Goal: Complete application form: Complete application form

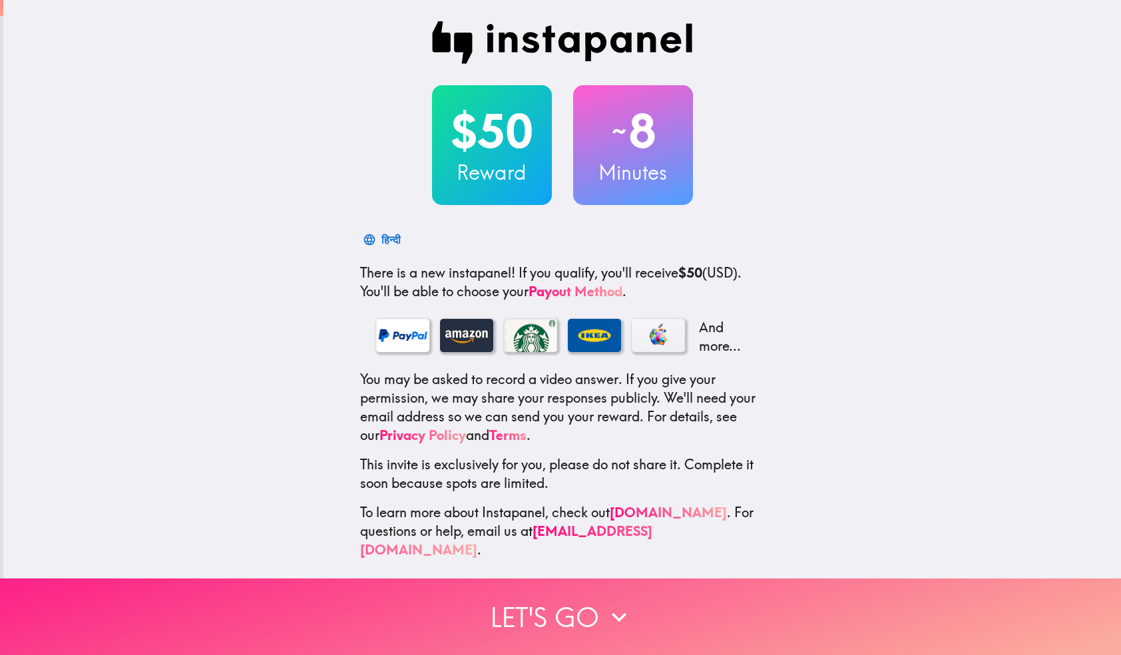
click at [543, 616] on button "Let's go" at bounding box center [560, 616] width 1121 height 77
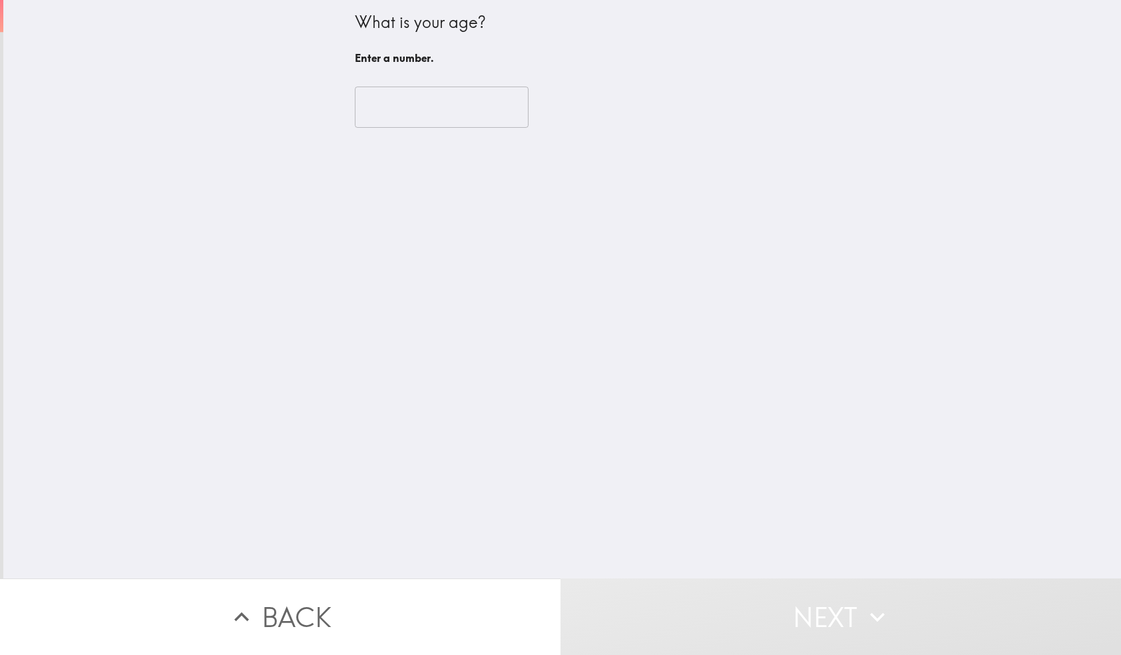
click at [424, 104] on input "number" at bounding box center [442, 107] width 174 height 41
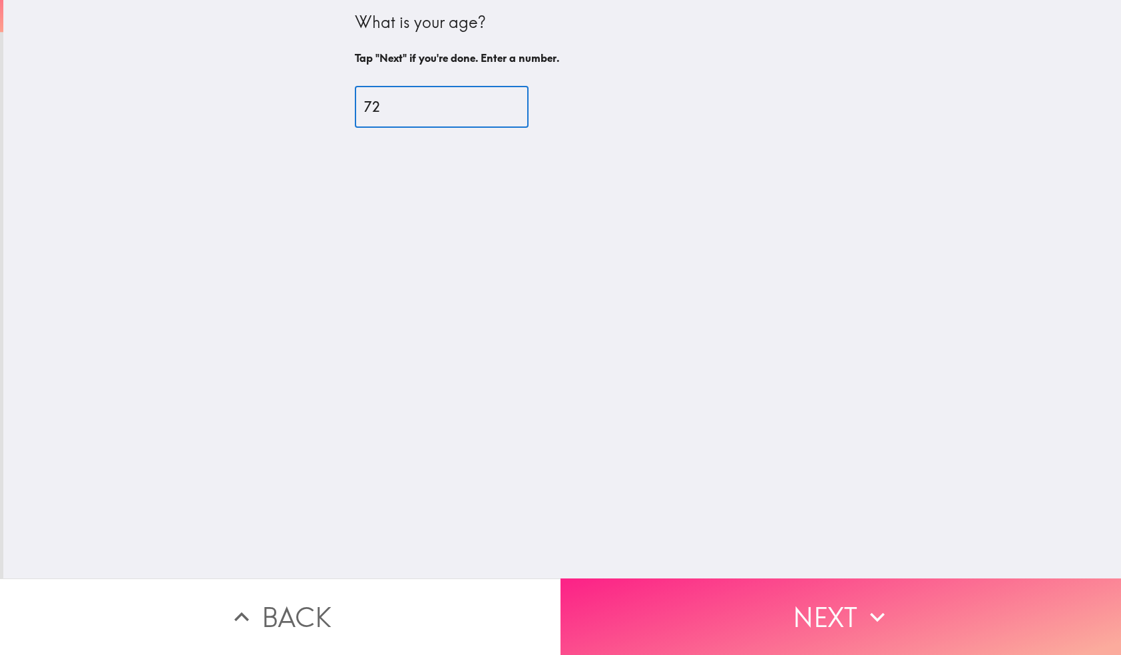
type input "72"
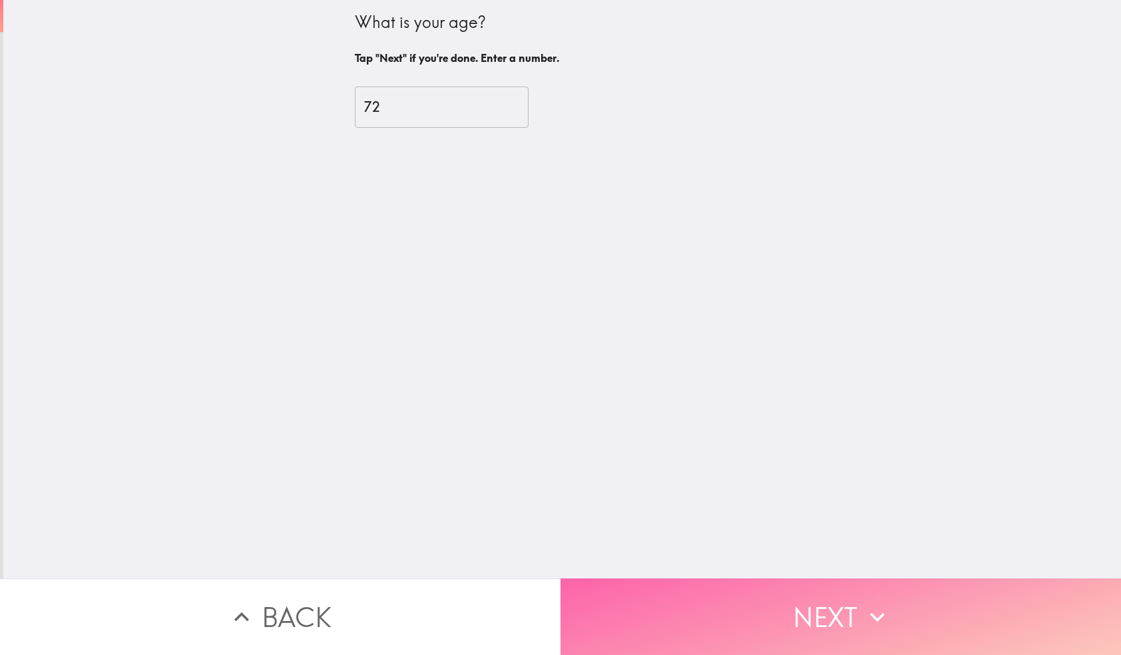
click at [790, 608] on button "Next" at bounding box center [840, 616] width 560 height 77
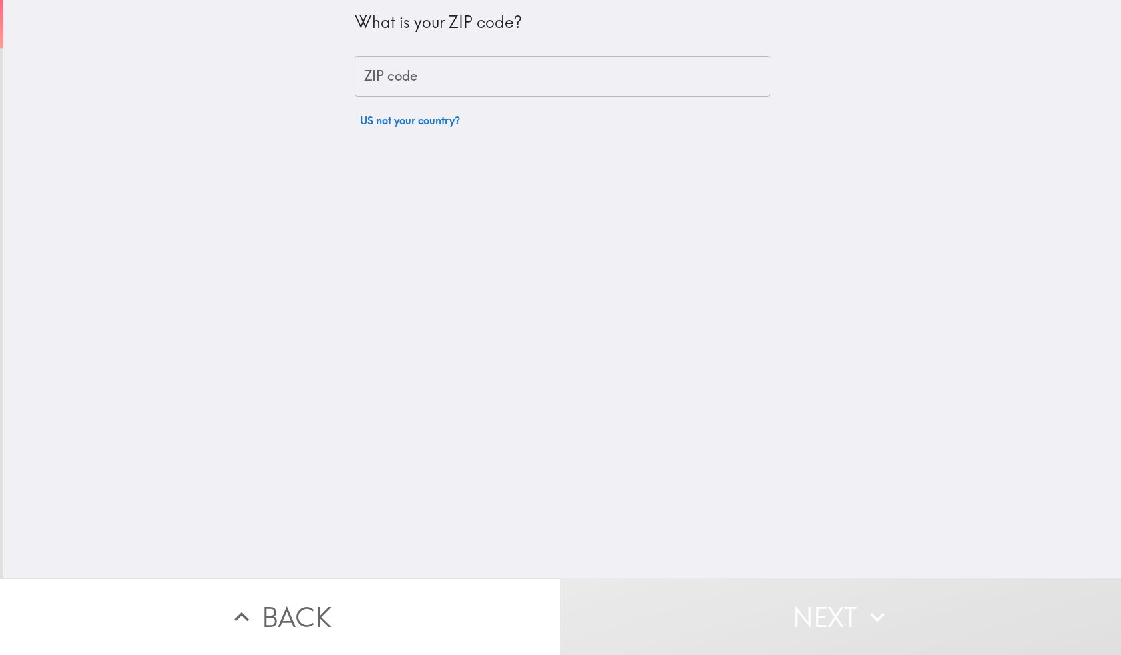
click at [453, 69] on input "ZIP code" at bounding box center [562, 76] width 415 height 41
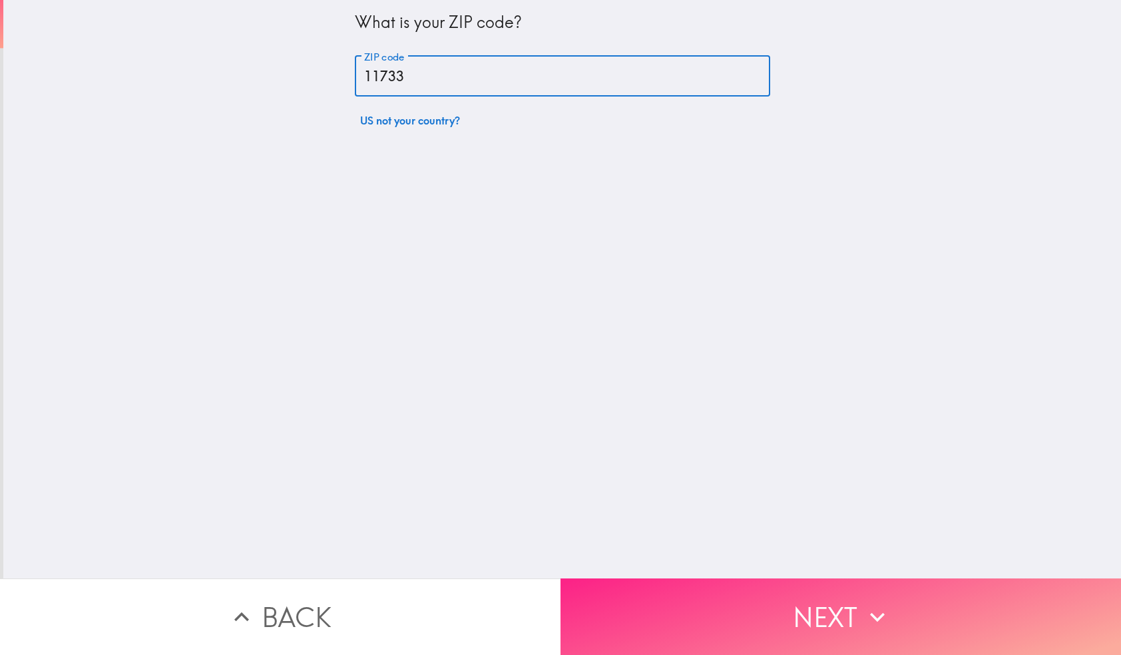
type input "11733"
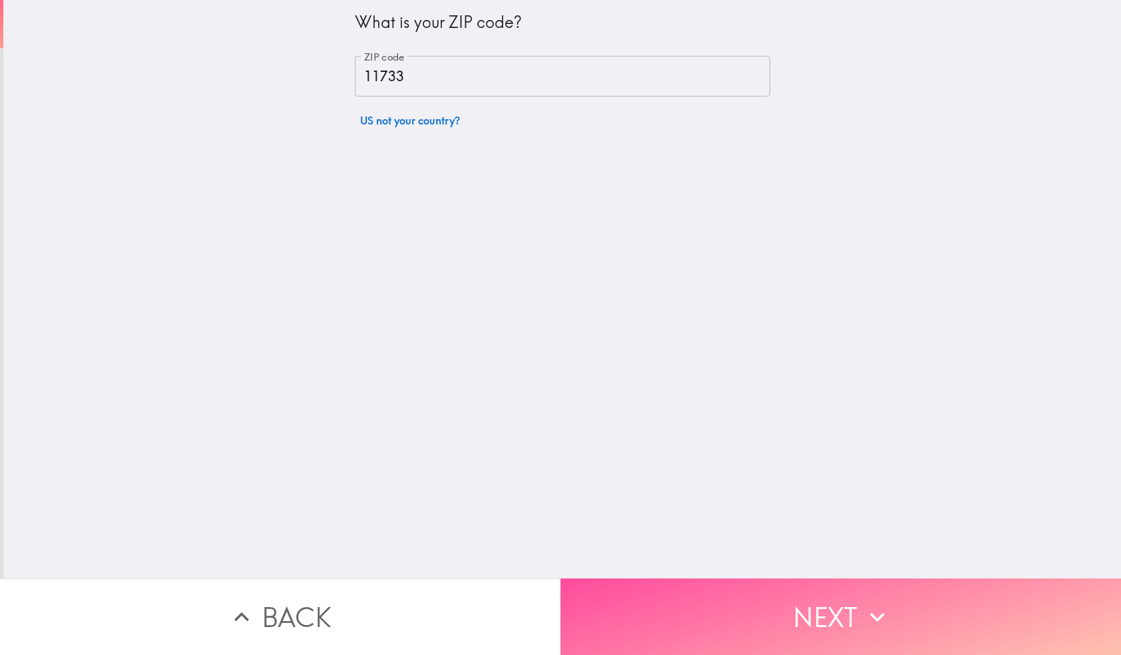
click at [797, 610] on button "Next" at bounding box center [840, 616] width 560 height 77
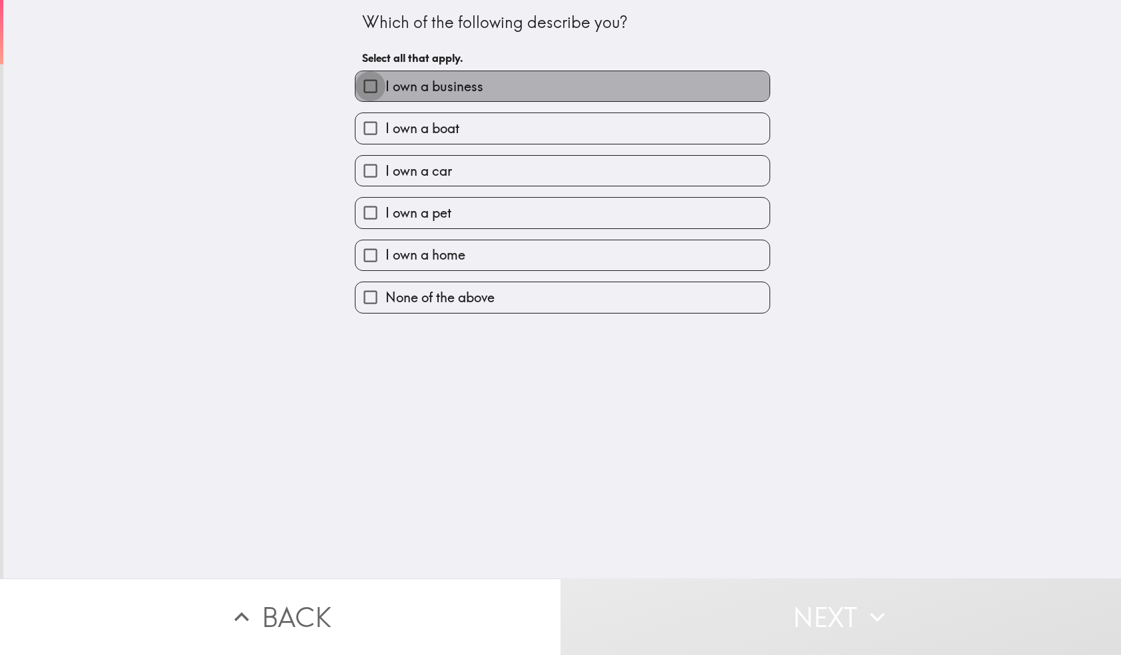
drag, startPoint x: 372, startPoint y: 87, endPoint x: 372, endPoint y: 110, distance: 24.0
click at [372, 87] on input "I own a business" at bounding box center [370, 86] width 30 height 30
checkbox input "true"
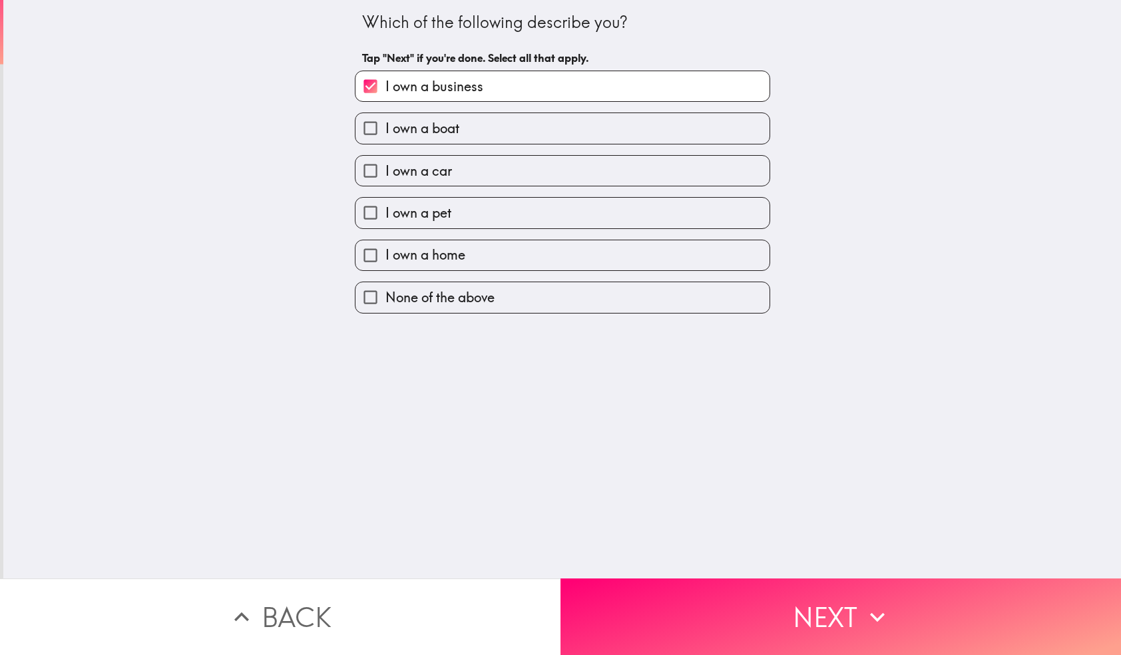
click at [370, 165] on input "I own a car" at bounding box center [370, 171] width 30 height 30
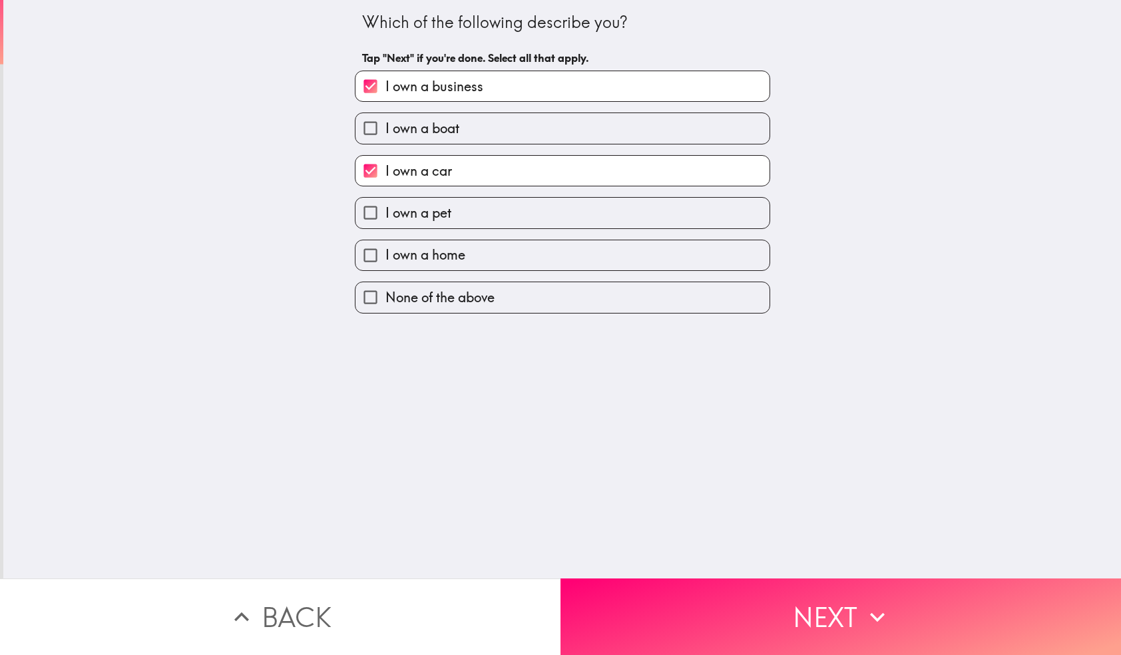
click at [370, 165] on input "I own a car" at bounding box center [370, 171] width 30 height 30
checkbox input "false"
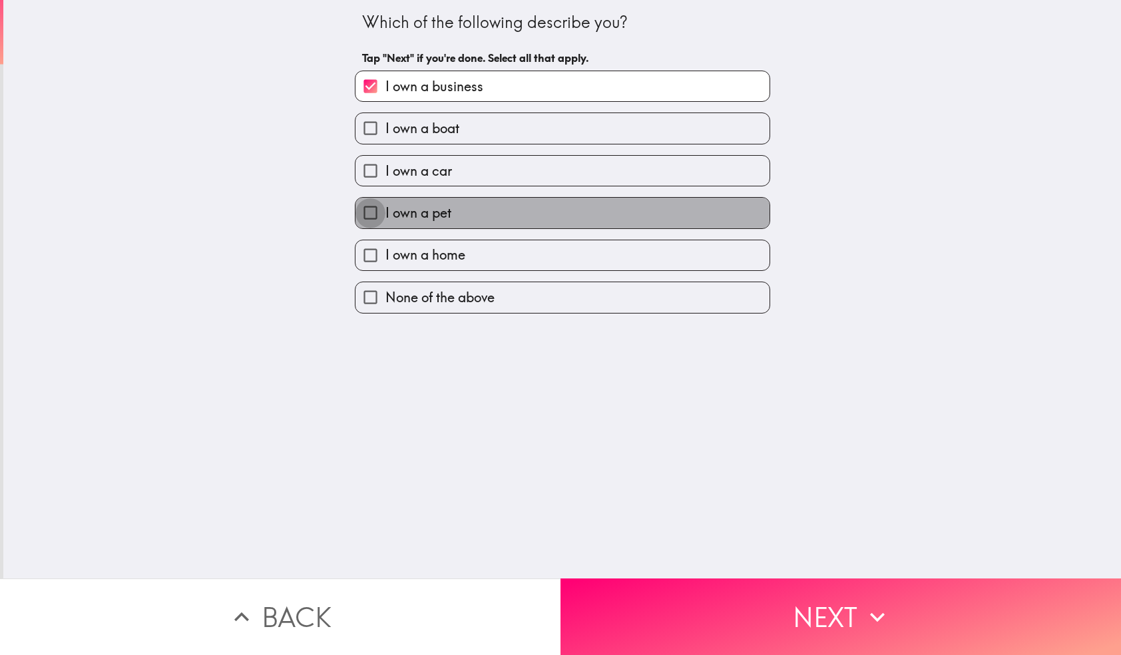
click at [369, 214] on input "I own a pet" at bounding box center [370, 213] width 30 height 30
checkbox input "true"
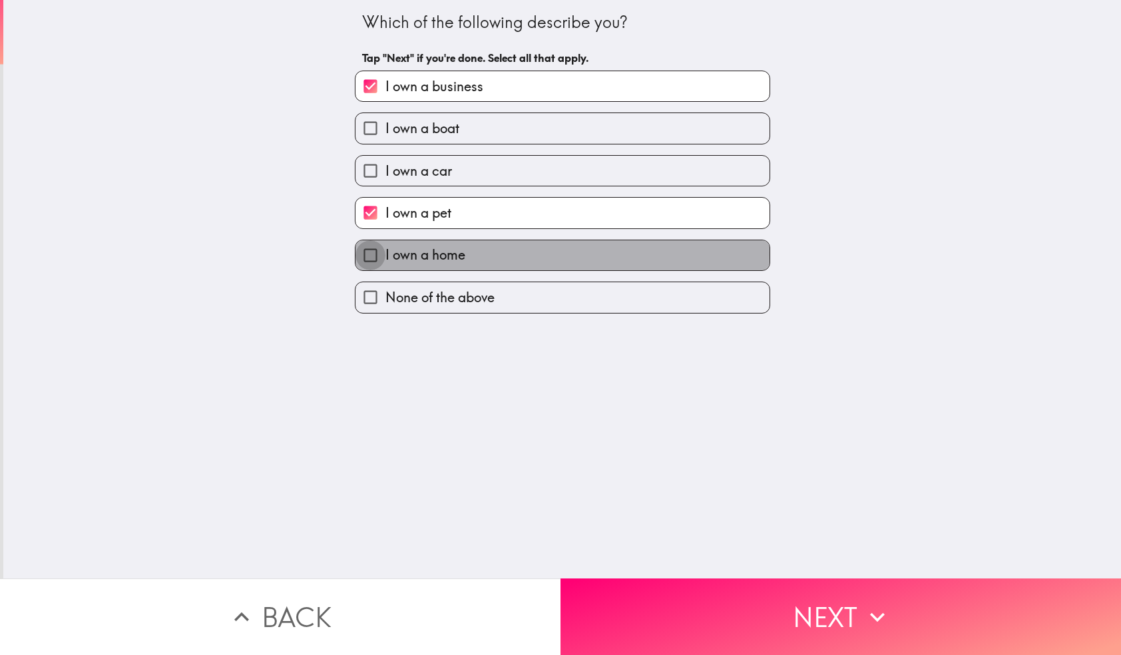
drag, startPoint x: 371, startPoint y: 255, endPoint x: 371, endPoint y: 263, distance: 8.0
click at [371, 255] on input "I own a home" at bounding box center [370, 255] width 30 height 30
checkbox input "true"
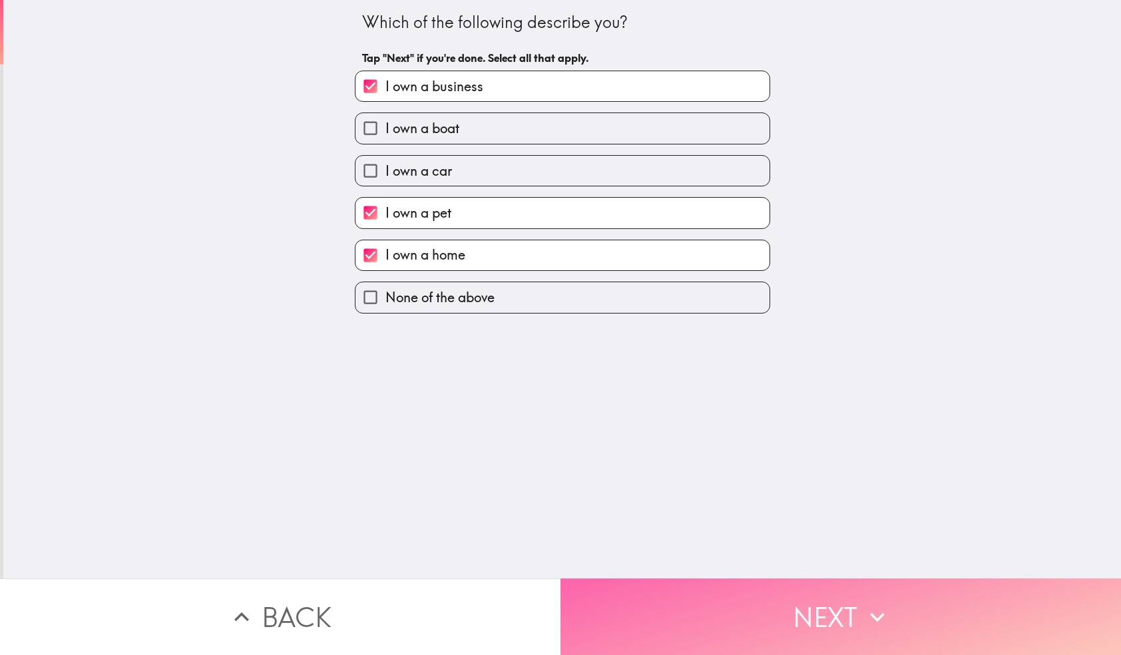
click at [826, 620] on button "Next" at bounding box center [840, 616] width 560 height 77
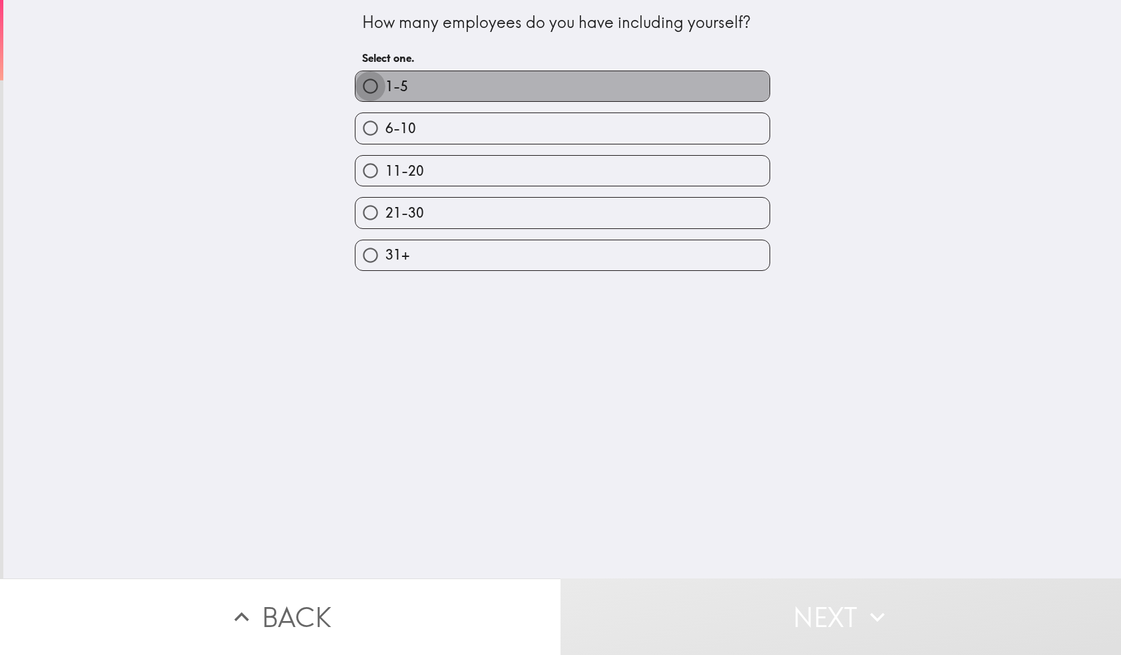
click at [369, 85] on input "1-5" at bounding box center [370, 86] width 30 height 30
radio input "true"
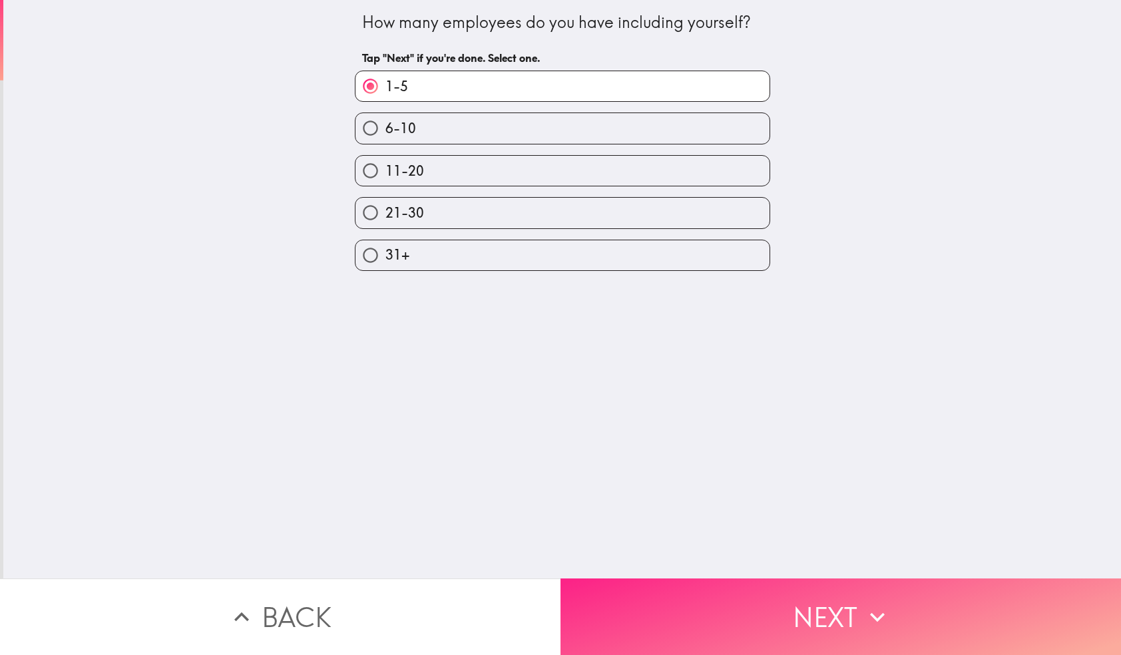
click at [798, 611] on button "Next" at bounding box center [840, 616] width 560 height 77
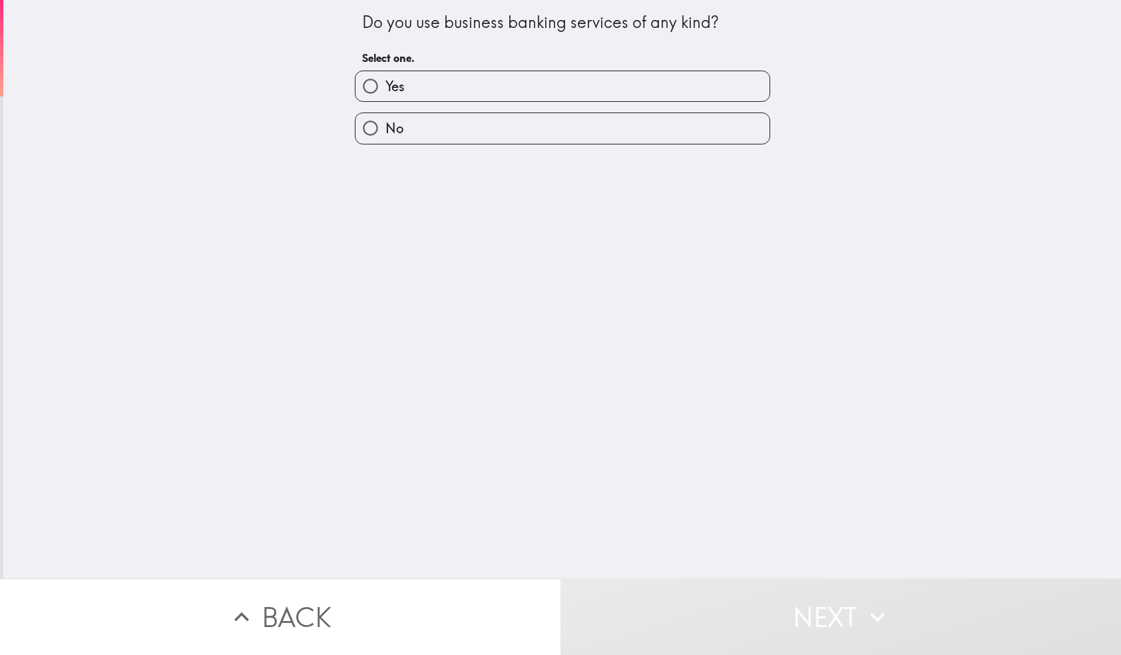
click at [373, 85] on input "Yes" at bounding box center [370, 86] width 30 height 30
radio input "true"
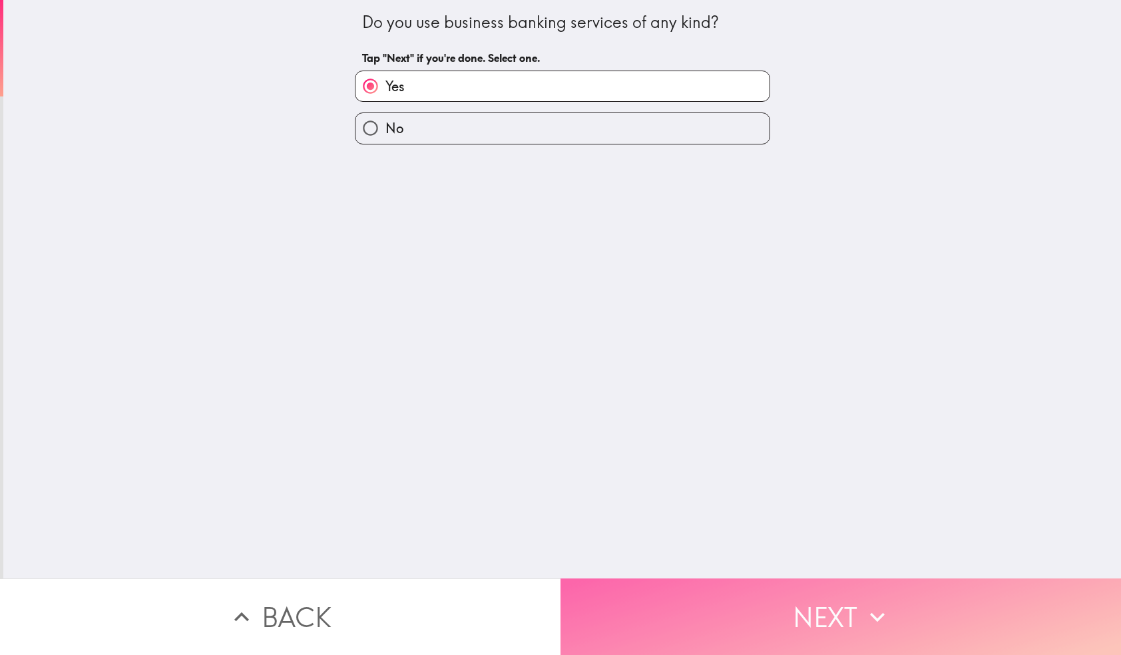
click at [782, 606] on button "Next" at bounding box center [840, 616] width 560 height 77
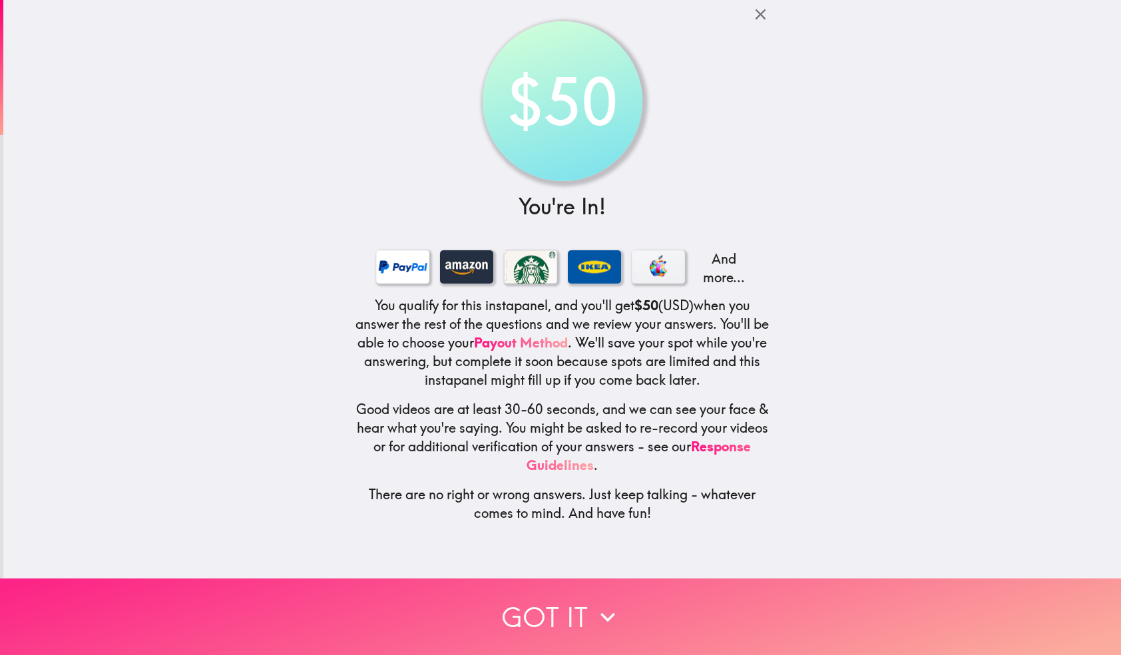
click at [558, 603] on button "Got it" at bounding box center [560, 616] width 1121 height 77
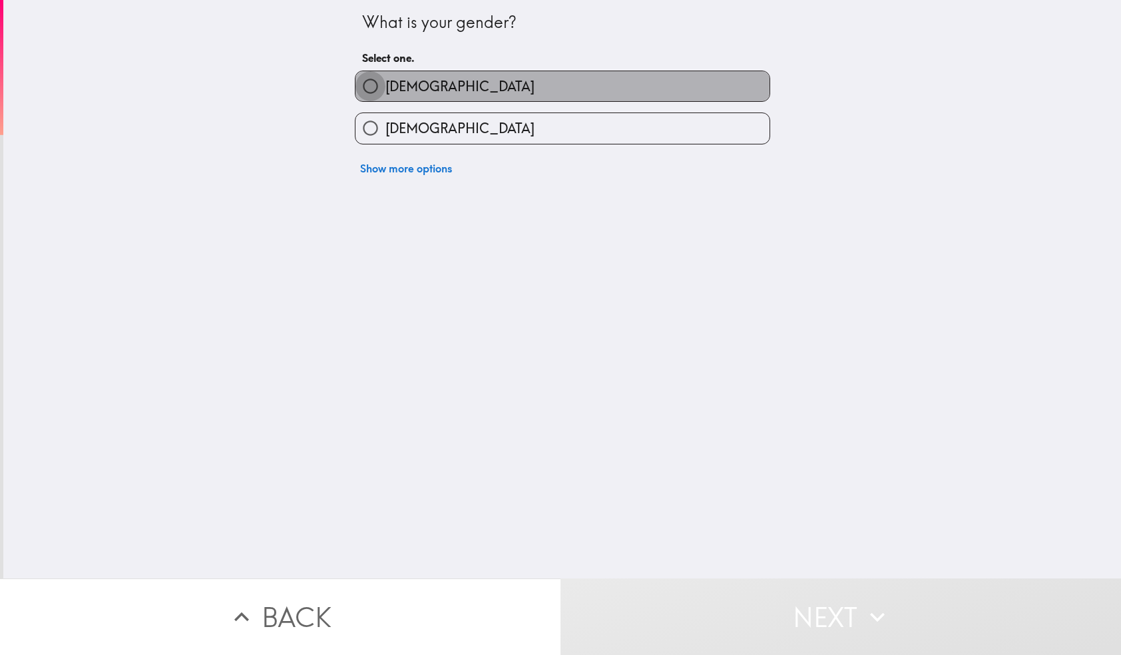
drag, startPoint x: 371, startPoint y: 84, endPoint x: 372, endPoint y: 98, distance: 14.0
click at [371, 84] on input "[DEMOGRAPHIC_DATA]" at bounding box center [370, 86] width 30 height 30
radio input "true"
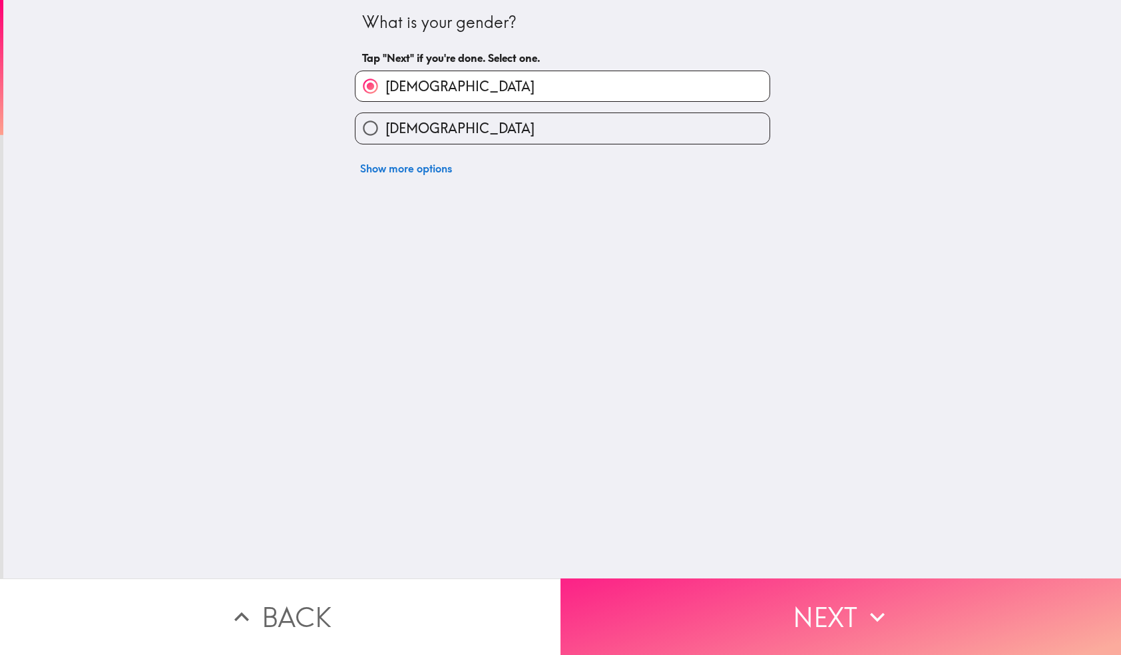
click at [684, 608] on button "Next" at bounding box center [840, 616] width 560 height 77
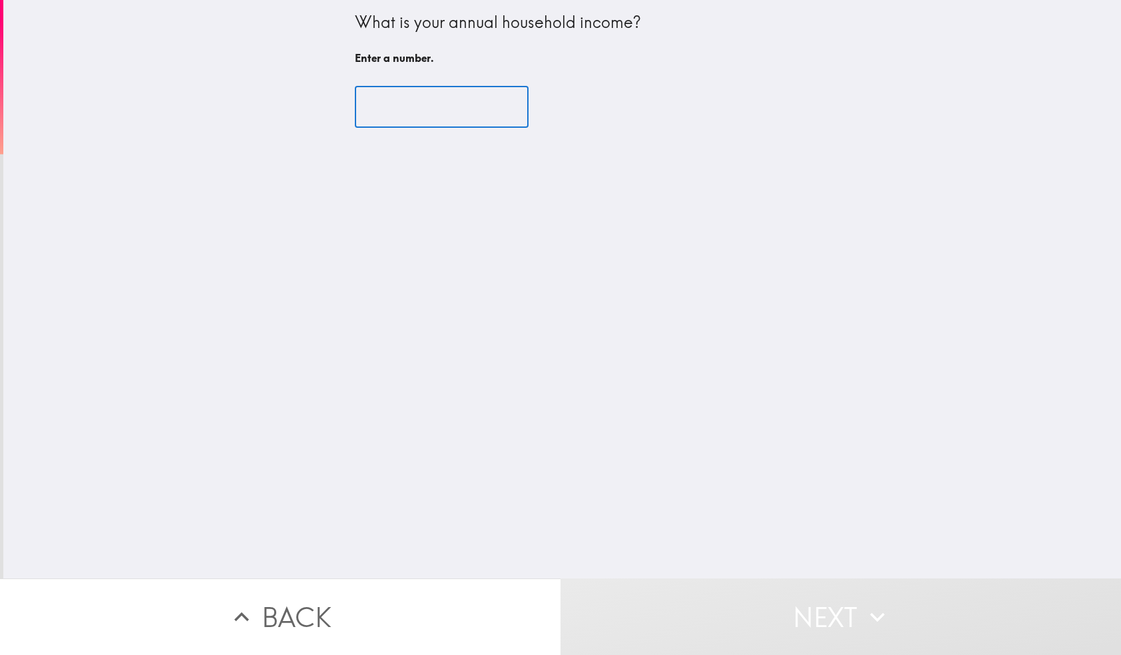
click at [447, 104] on input "number" at bounding box center [442, 107] width 174 height 41
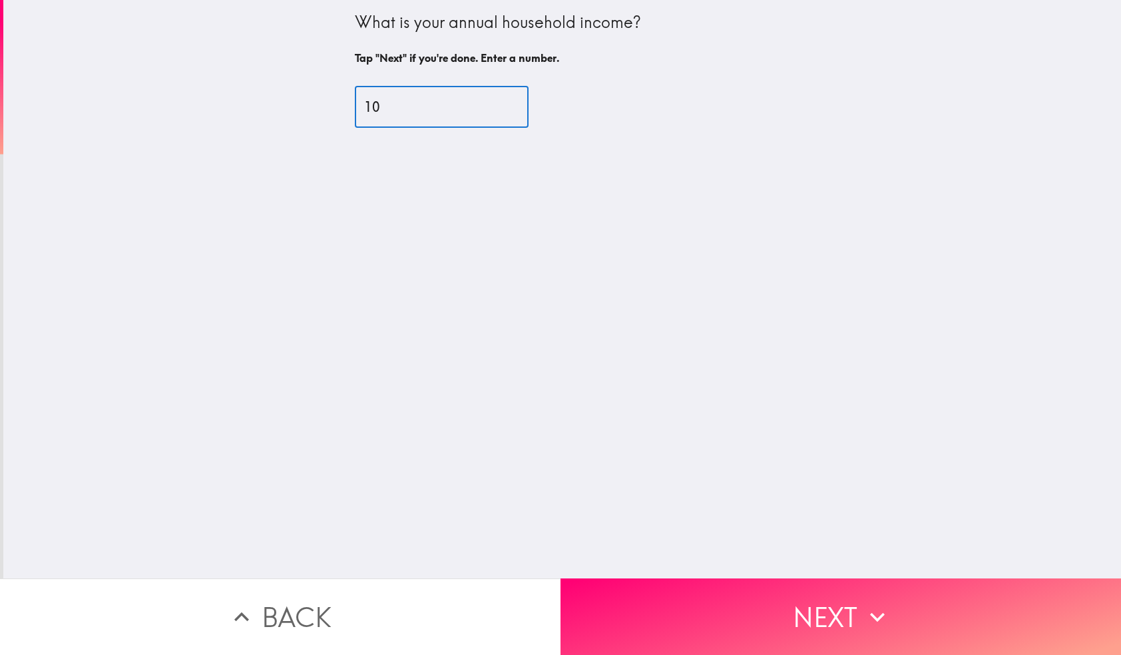
type input "104"
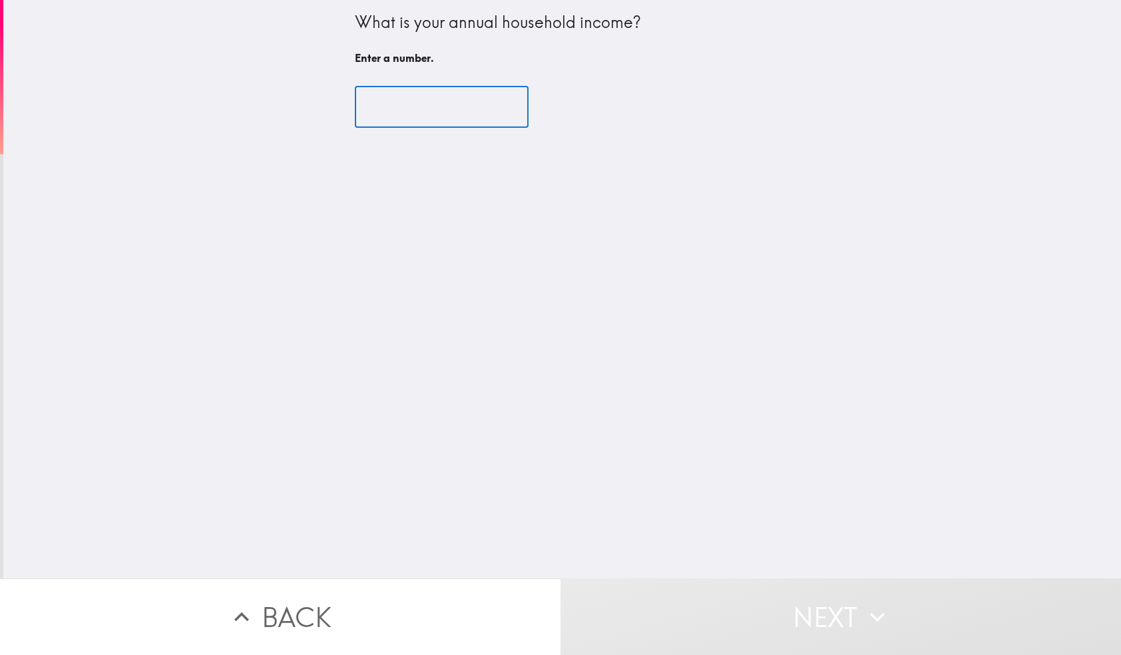
click at [389, 107] on input "number" at bounding box center [442, 107] width 174 height 41
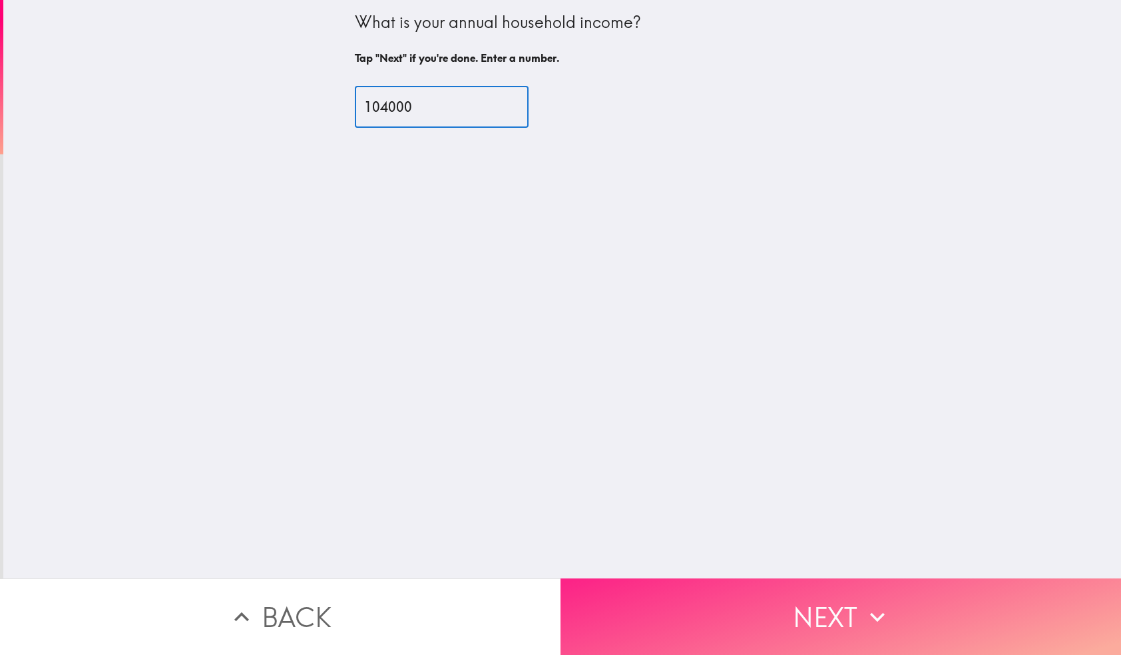
type input "104000"
click at [824, 618] on button "Next" at bounding box center [840, 616] width 560 height 77
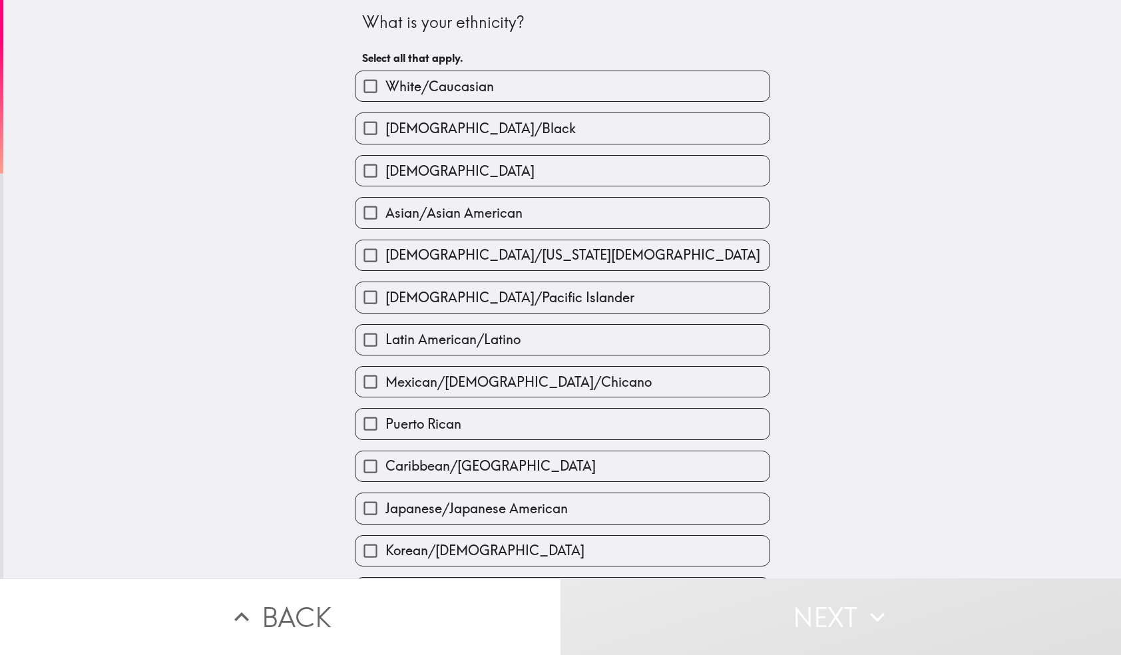
click at [368, 85] on input "White/Caucasian" at bounding box center [370, 86] width 30 height 30
checkbox input "true"
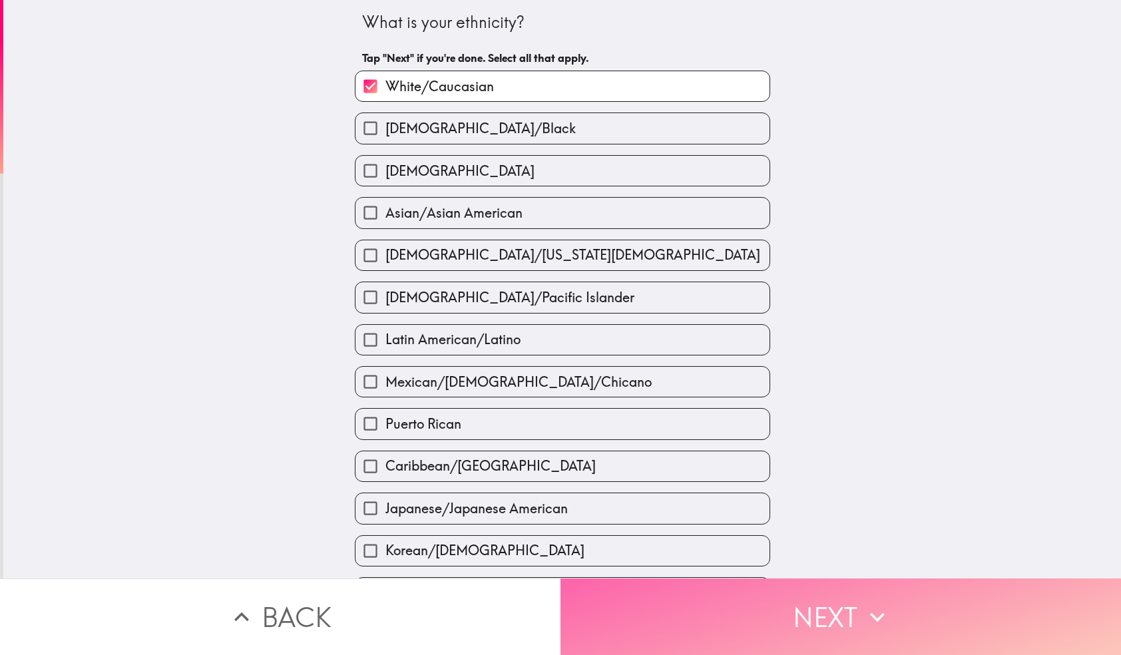
click at [813, 612] on button "Next" at bounding box center [840, 616] width 560 height 77
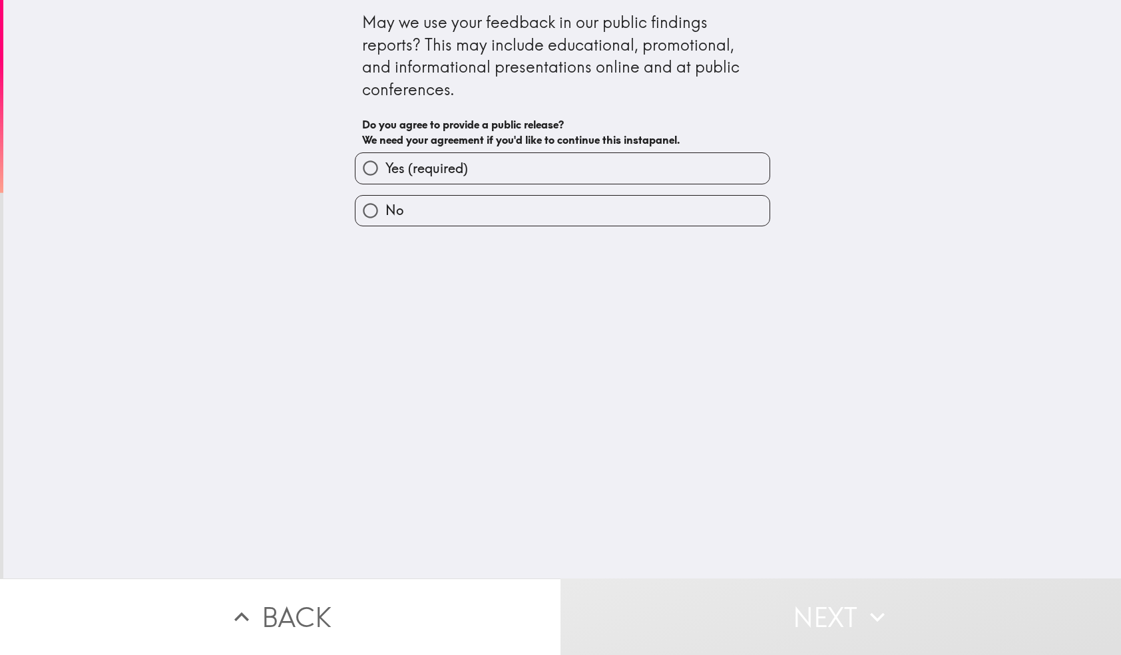
click at [371, 168] on input "Yes (required)" at bounding box center [370, 168] width 30 height 30
radio input "true"
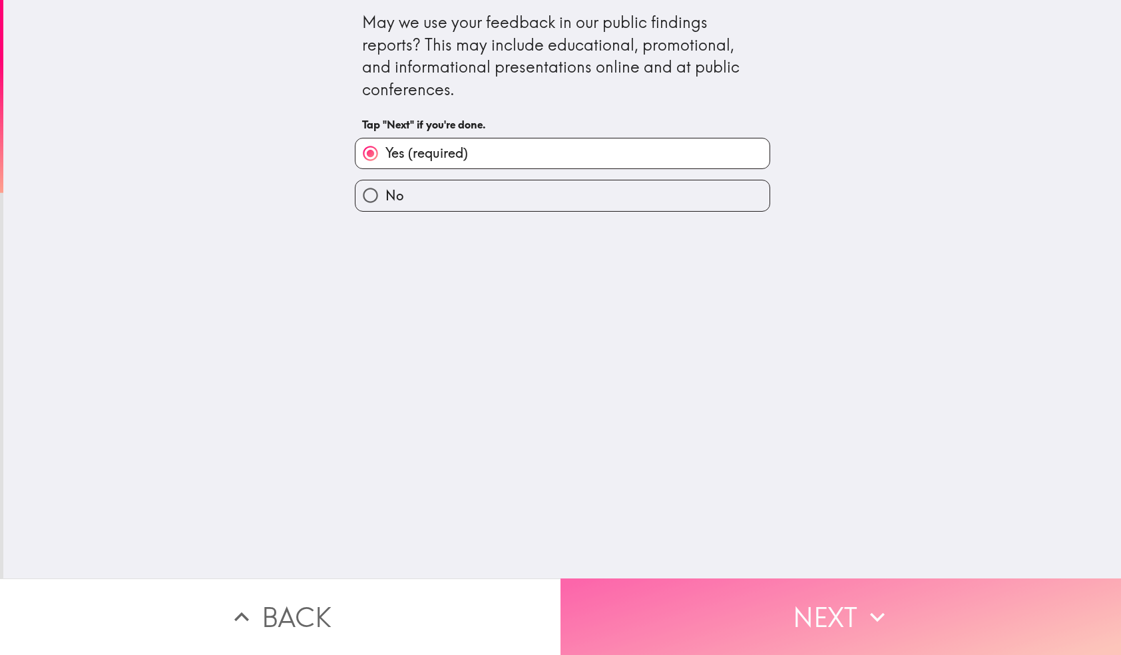
click at [828, 618] on button "Next" at bounding box center [840, 616] width 560 height 77
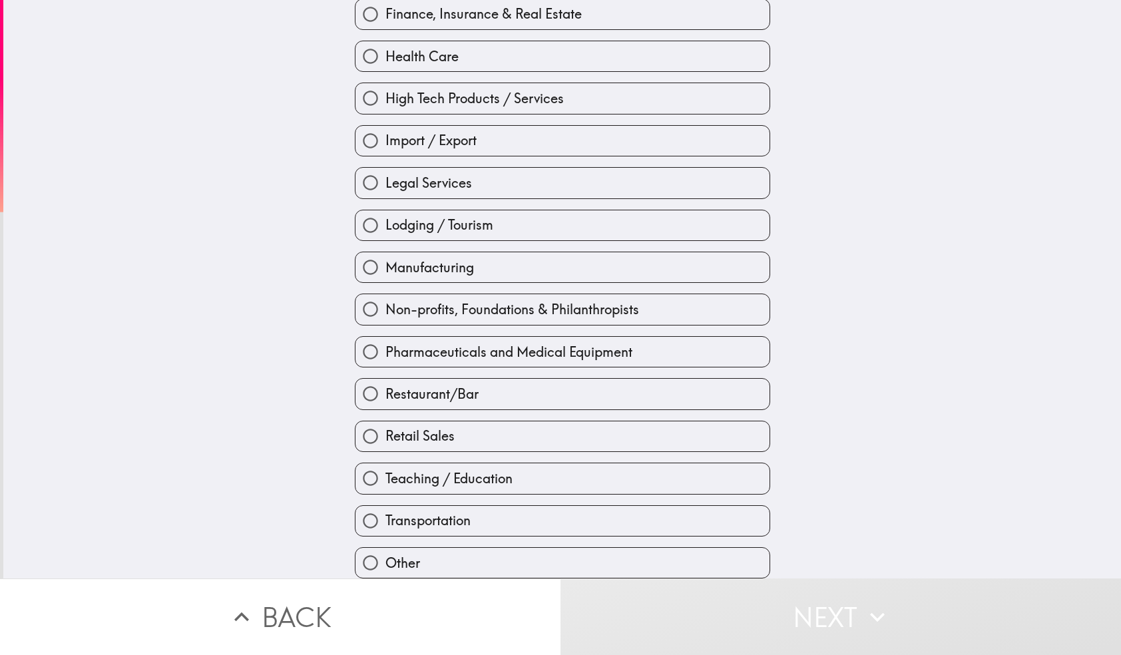
scroll to position [333, 0]
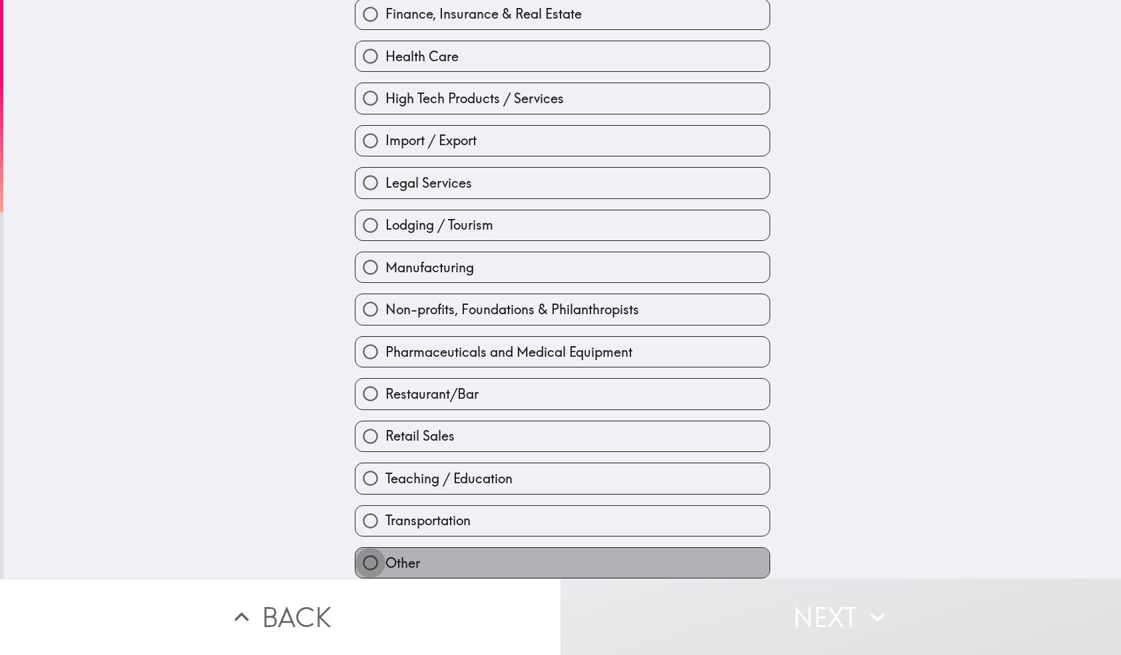
click at [367, 561] on input "Other" at bounding box center [370, 563] width 30 height 30
radio input "true"
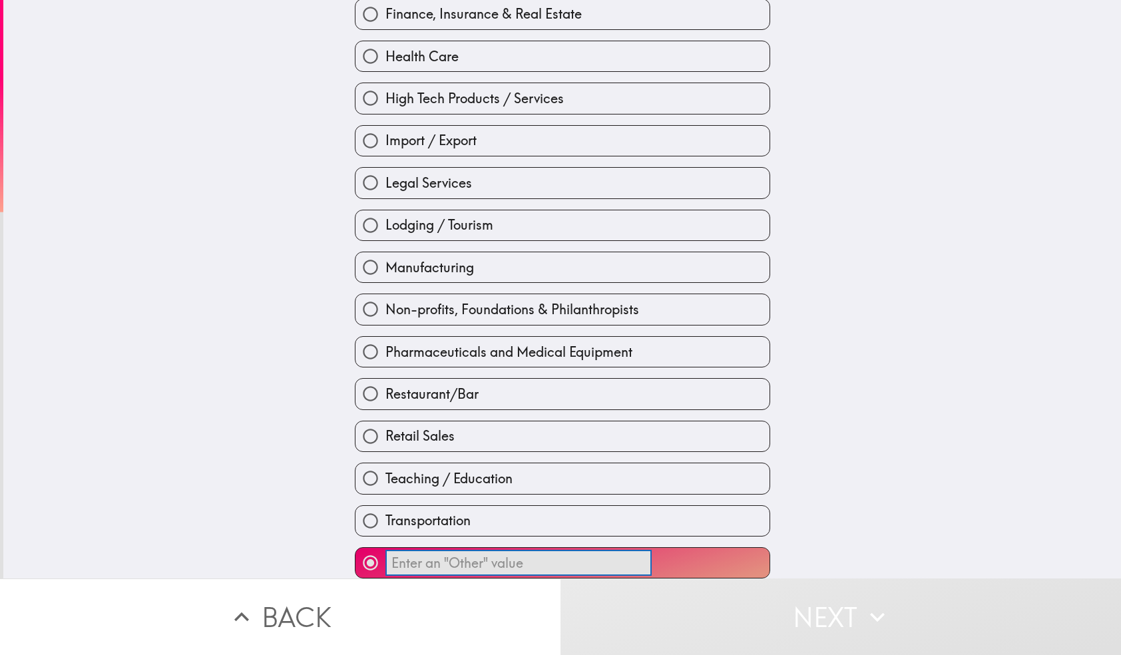
click at [462, 566] on input "​" at bounding box center [518, 563] width 266 height 26
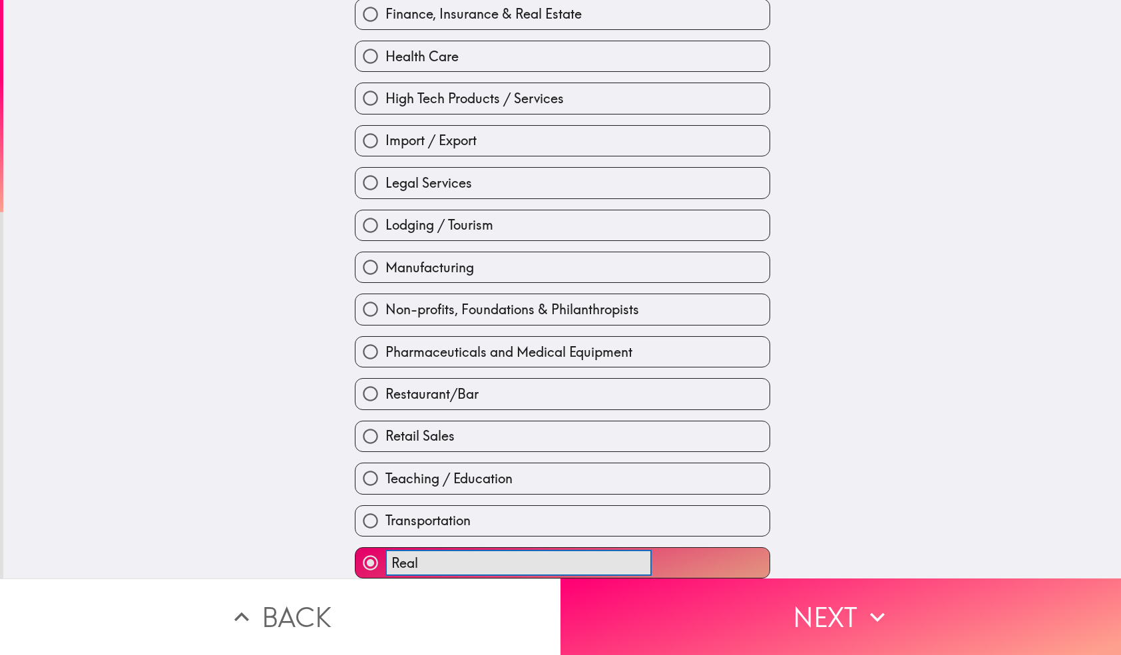
click at [562, 562] on button "Real ​" at bounding box center [562, 563] width 414 height 30
click at [562, 562] on button "Real estate ​" at bounding box center [562, 563] width 414 height 30
click at [562, 562] on button "Real estate rental ​" at bounding box center [562, 563] width 414 height 30
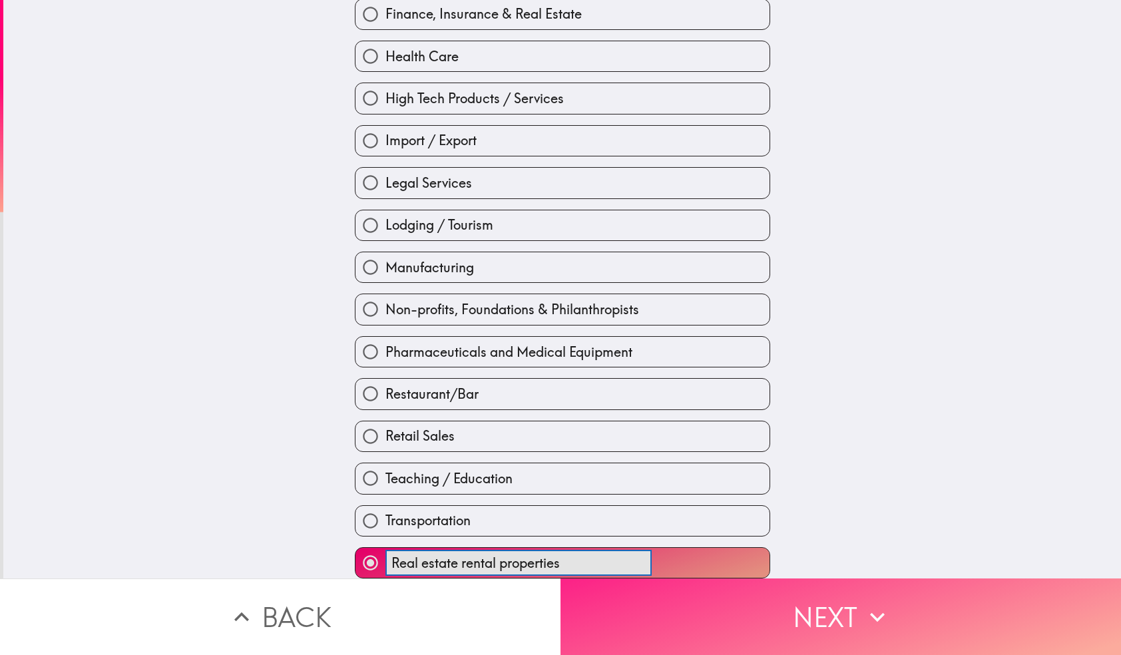
type input "Real estate rental properties"
click at [772, 614] on button "Next" at bounding box center [840, 616] width 560 height 77
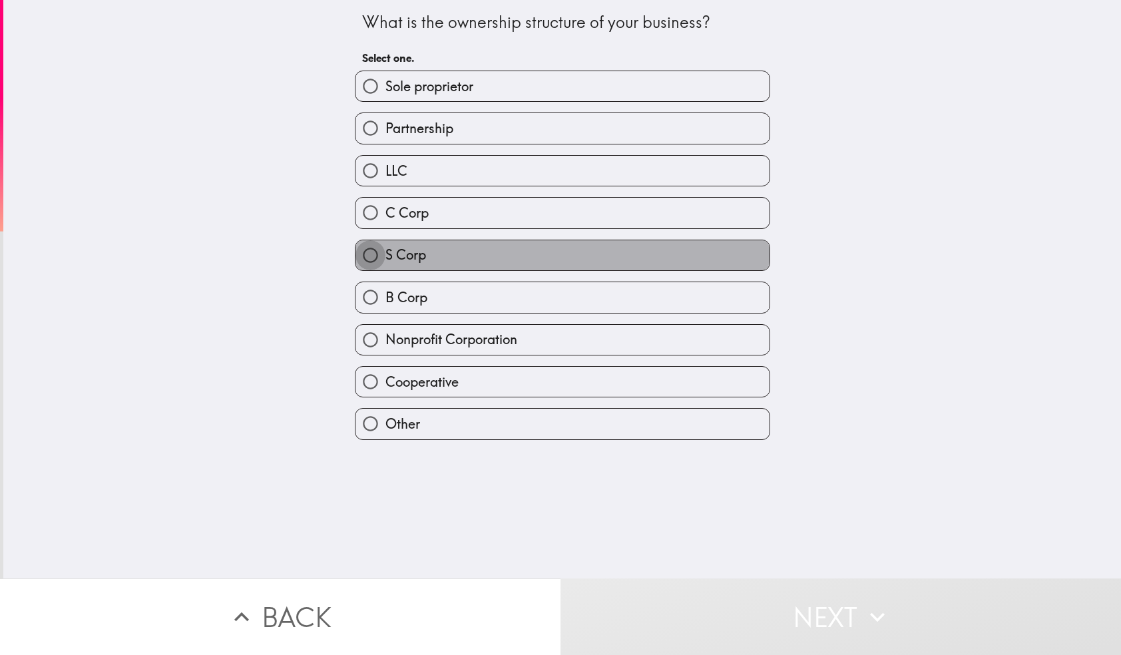
click at [369, 256] on input "S Corp" at bounding box center [370, 255] width 30 height 30
radio input "true"
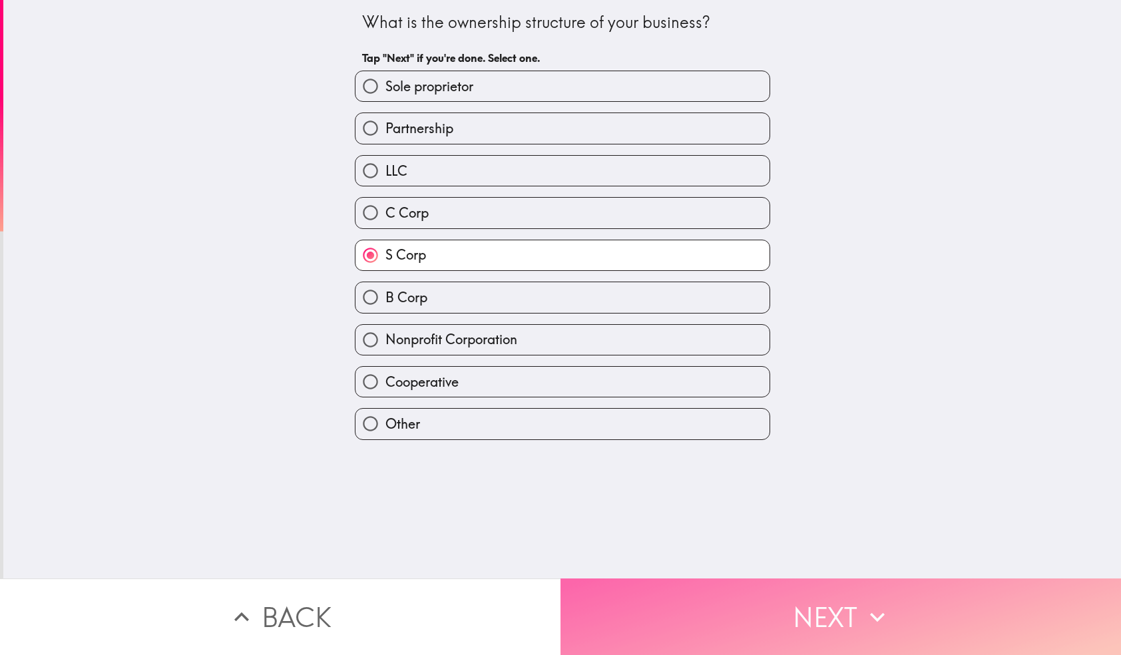
click at [727, 612] on button "Next" at bounding box center [840, 616] width 560 height 77
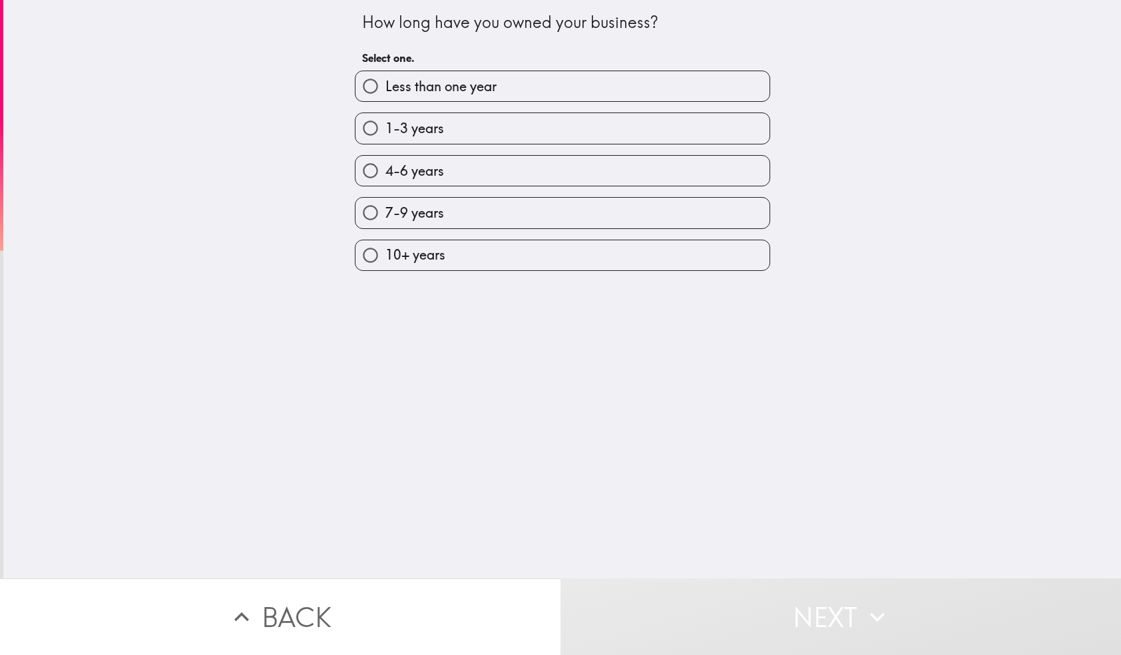
click at [371, 256] on input "10+ years" at bounding box center [370, 255] width 30 height 30
radio input "true"
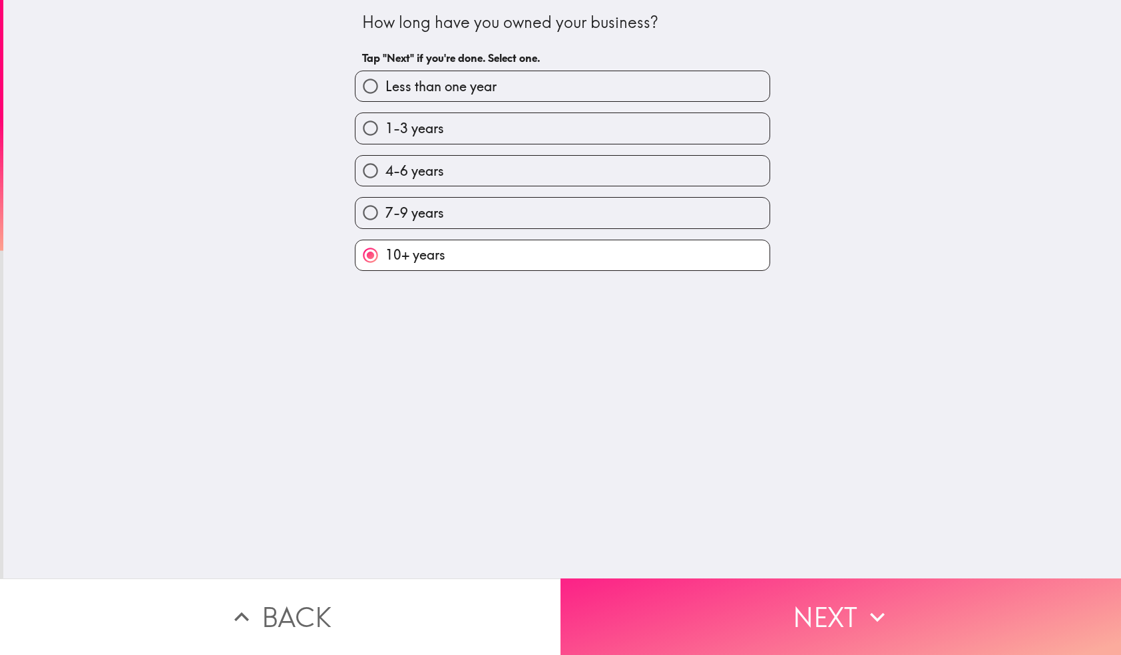
click at [765, 622] on button "Next" at bounding box center [840, 616] width 560 height 77
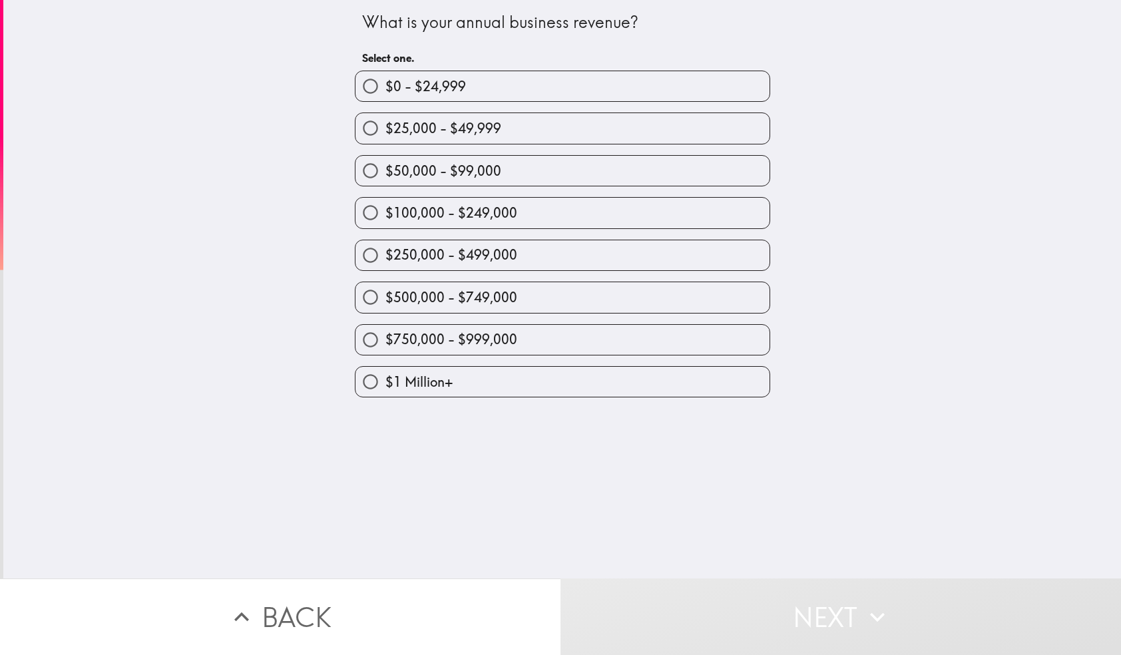
click at [370, 212] on input "$100,000 - $249,000" at bounding box center [370, 213] width 30 height 30
radio input "true"
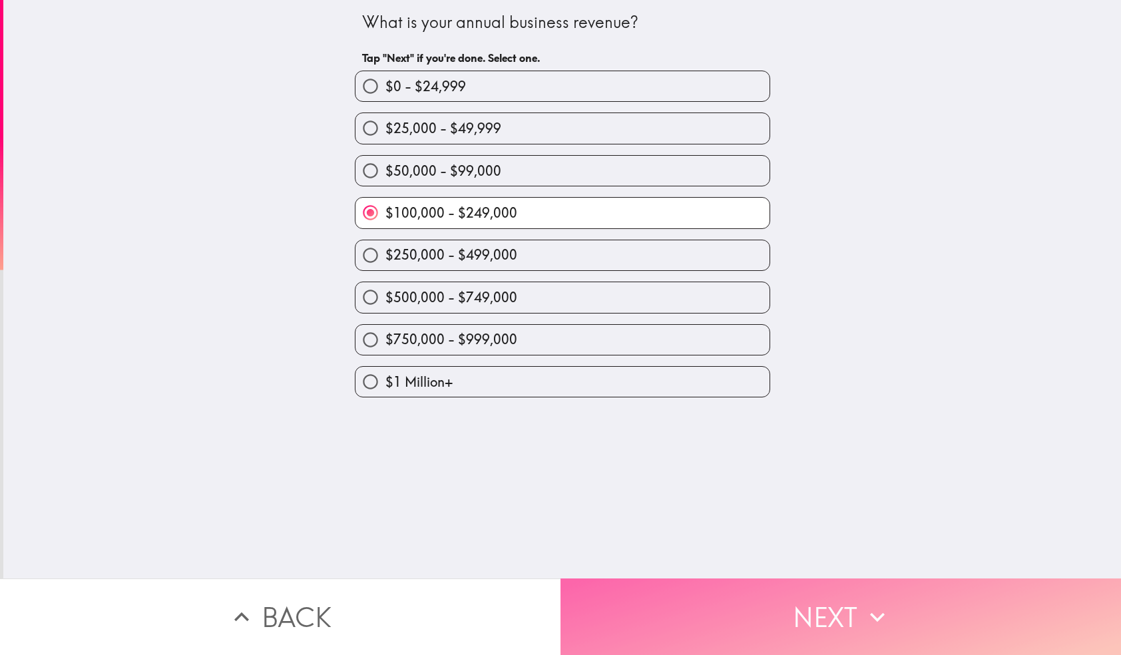
click at [797, 614] on button "Next" at bounding box center [840, 616] width 560 height 77
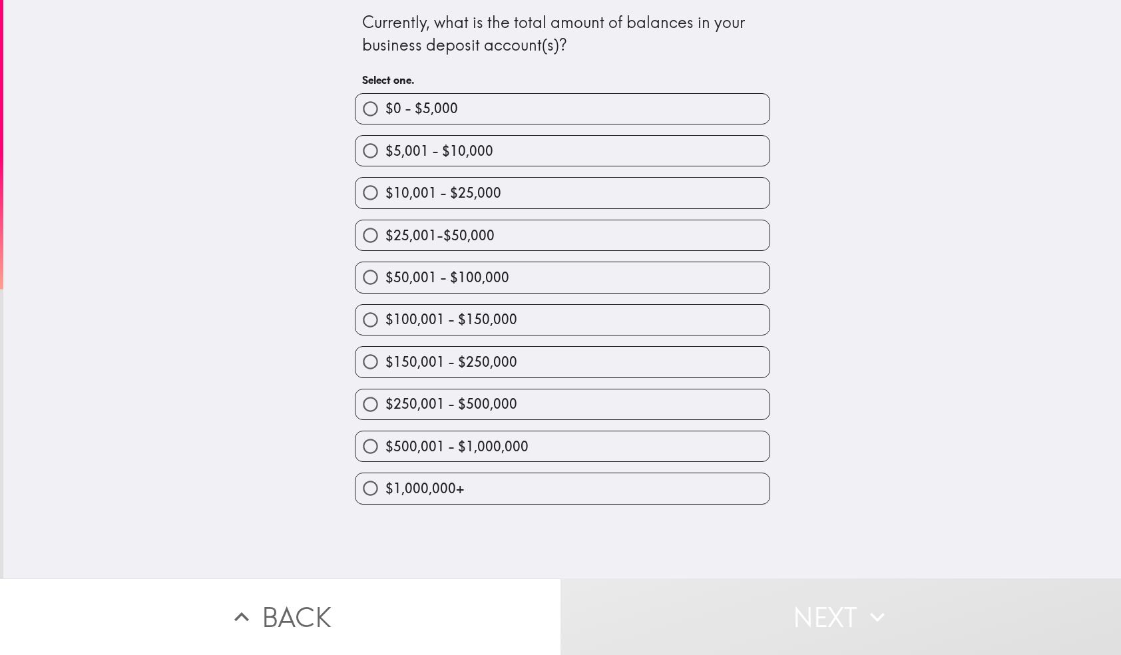
click at [372, 239] on input "$25,001-$50,000" at bounding box center [370, 235] width 30 height 30
radio input "true"
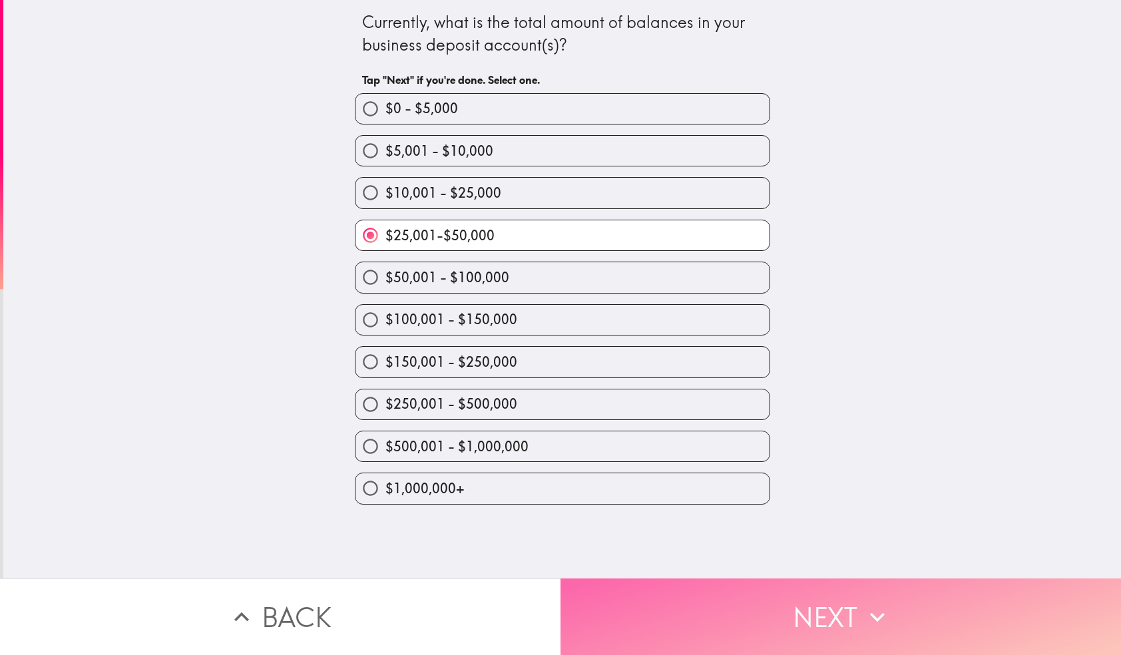
click at [720, 611] on button "Next" at bounding box center [840, 616] width 560 height 77
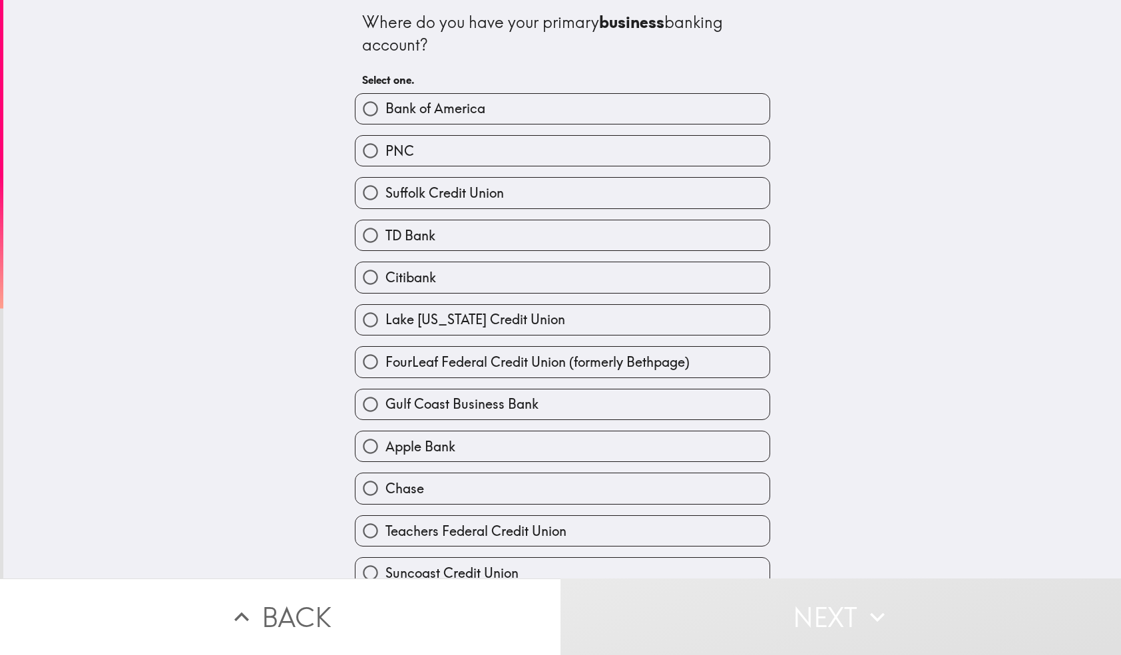
click at [371, 106] on input "Bank of America" at bounding box center [370, 109] width 30 height 30
radio input "true"
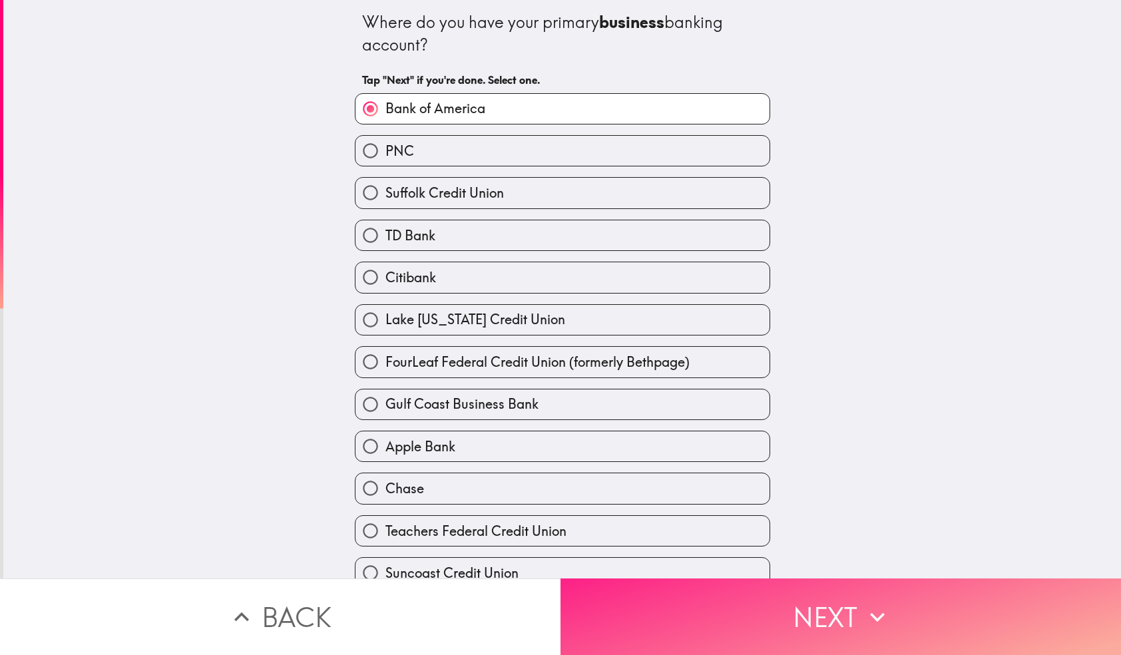
click at [758, 599] on button "Next" at bounding box center [840, 616] width 560 height 77
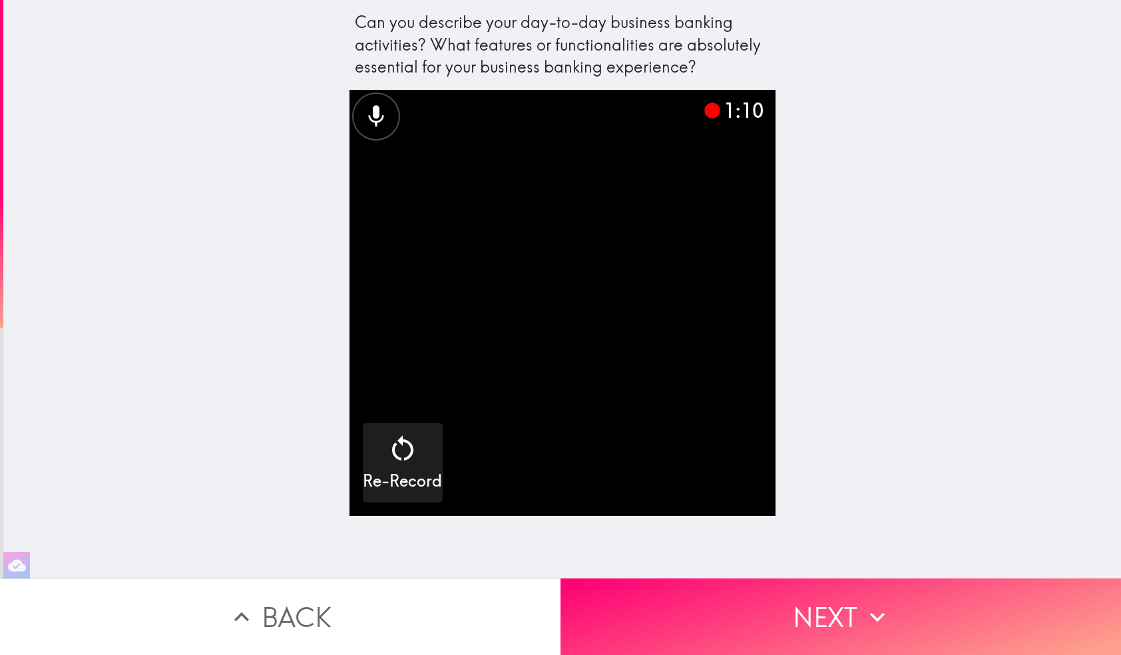
click at [713, 111] on icon at bounding box center [711, 110] width 15 height 15
click at [653, 275] on video "button" at bounding box center [562, 303] width 426 height 426
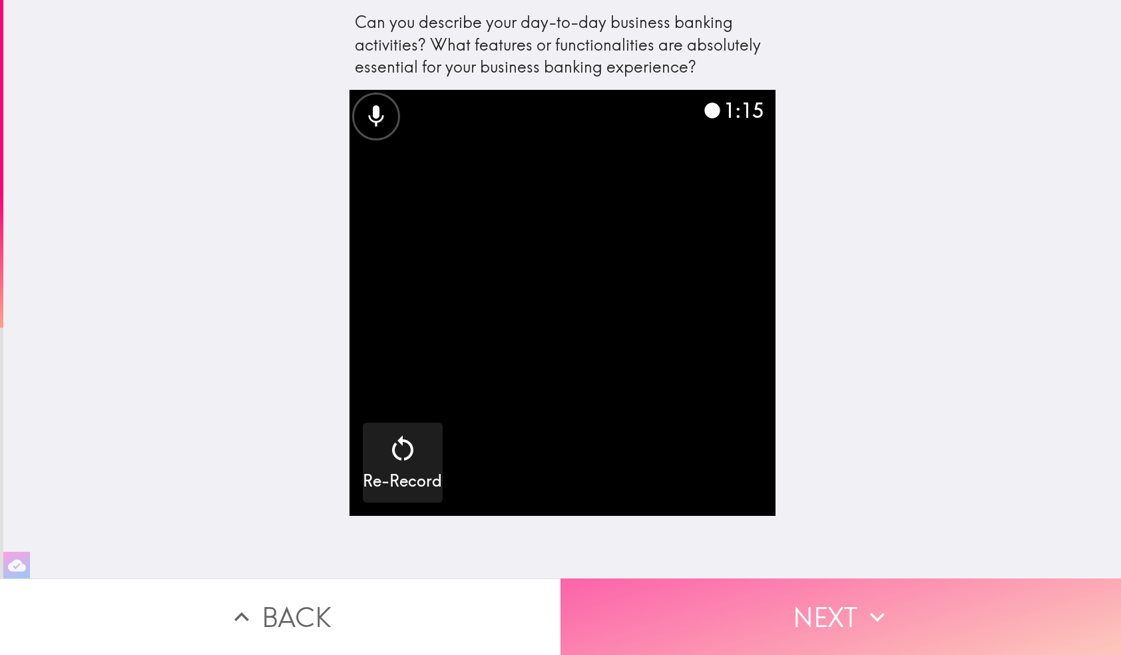
click at [805, 618] on button "Next" at bounding box center [840, 616] width 560 height 77
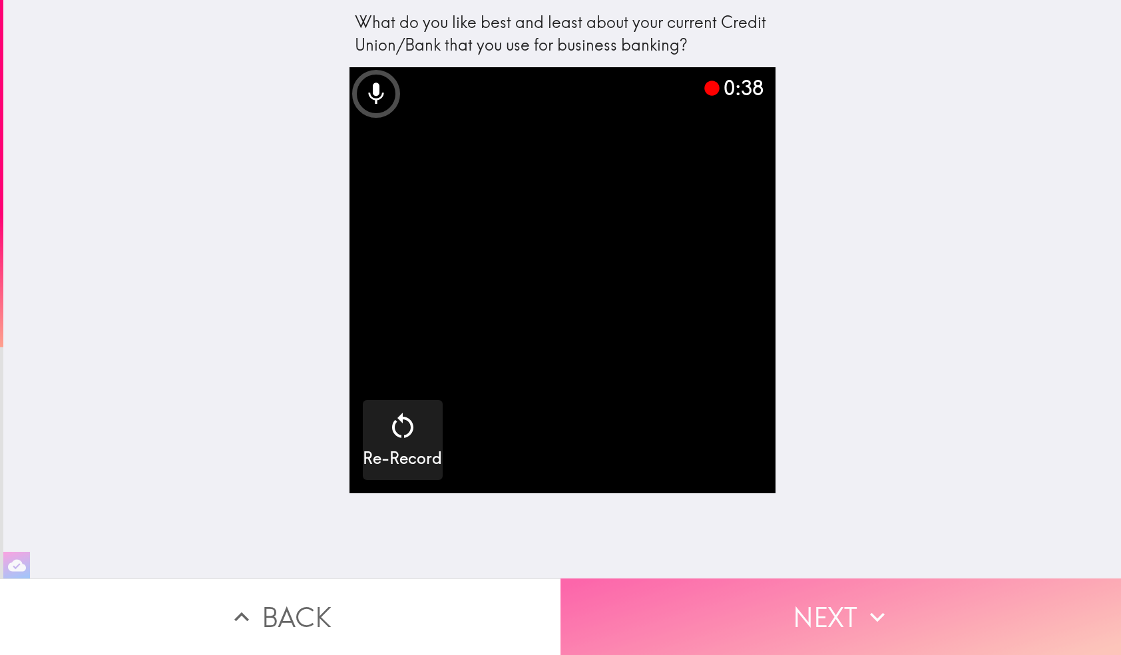
click at [826, 615] on button "Next" at bounding box center [840, 616] width 560 height 77
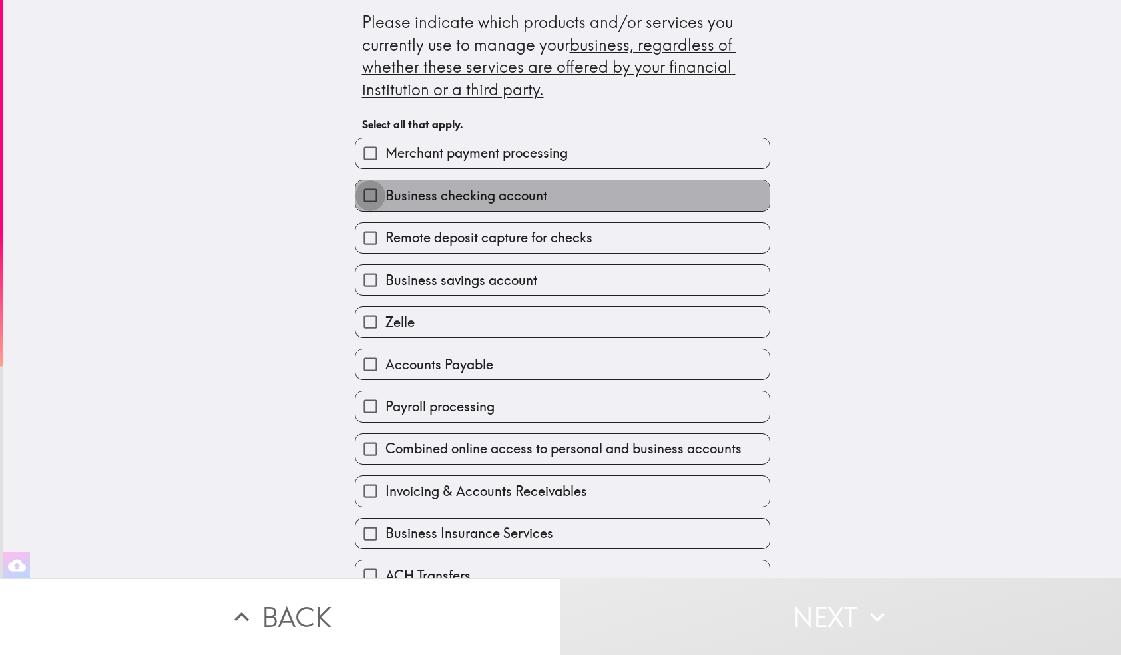
click at [375, 195] on input "Business checking account" at bounding box center [370, 195] width 30 height 30
checkbox input "true"
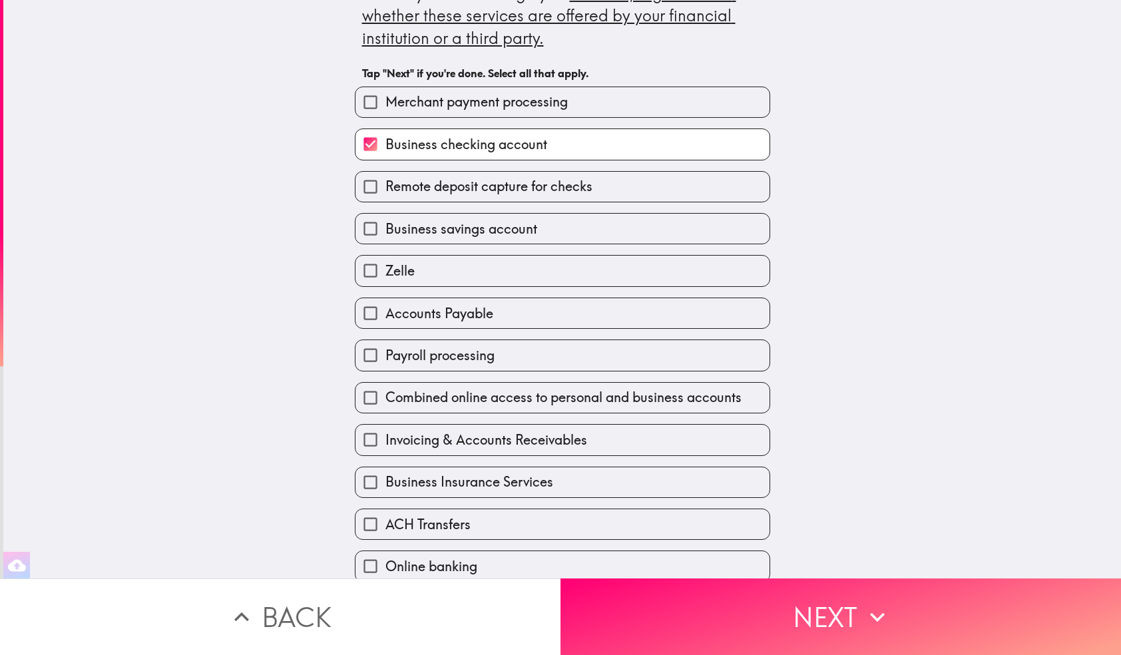
scroll to position [65, 0]
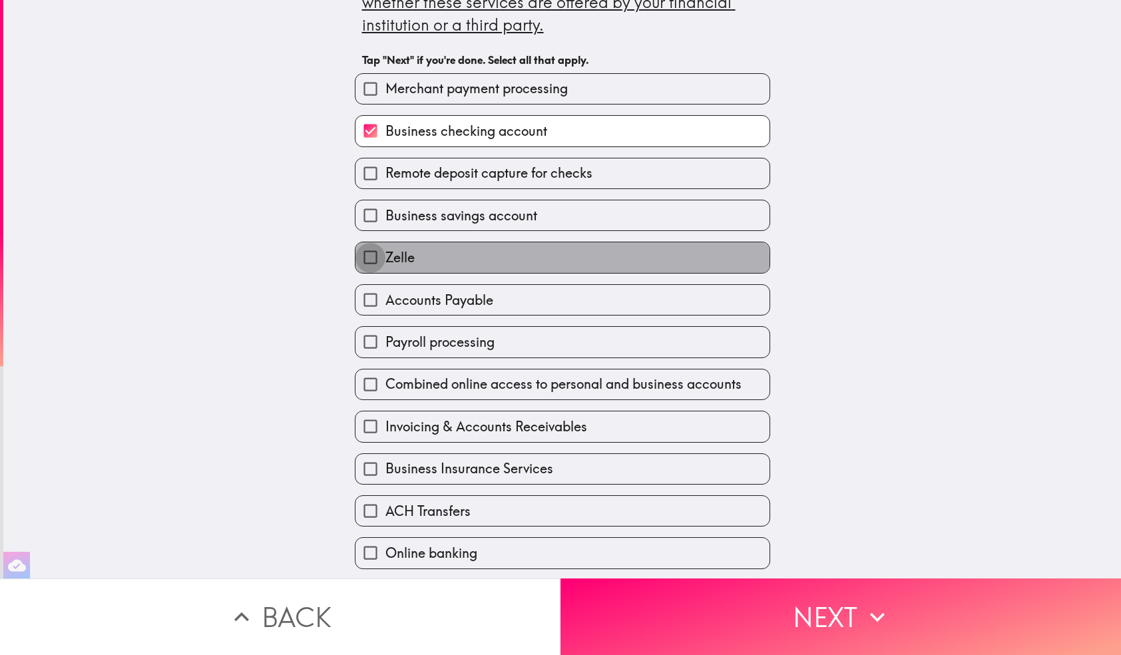
click at [371, 262] on input "Zelle" at bounding box center [370, 257] width 30 height 30
checkbox input "true"
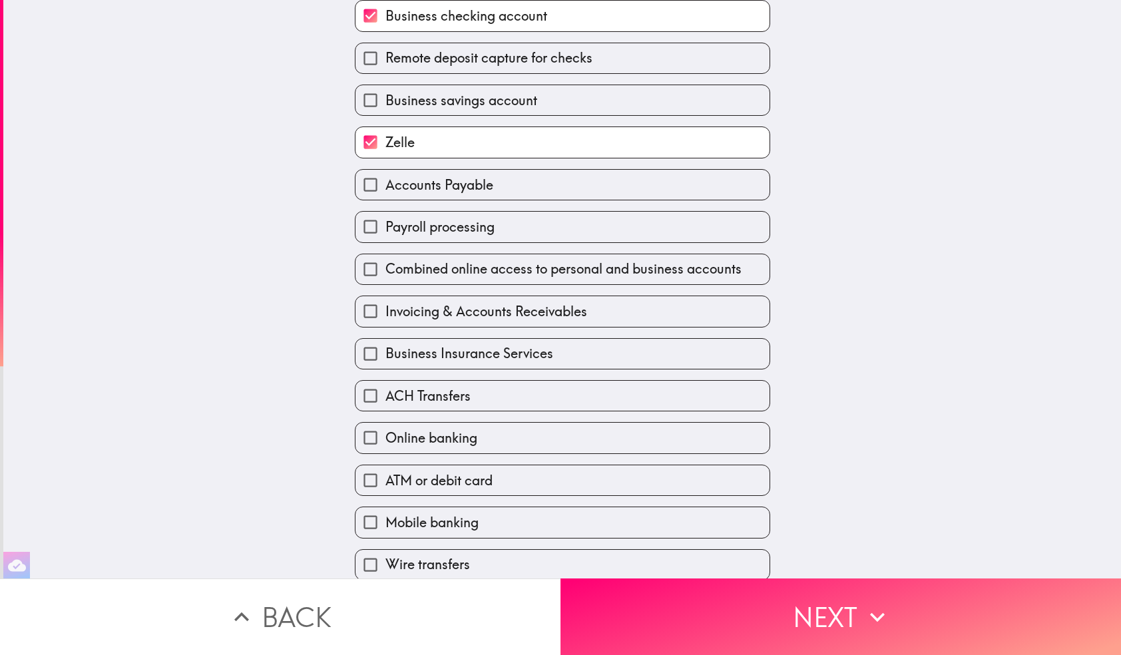
scroll to position [184, 0]
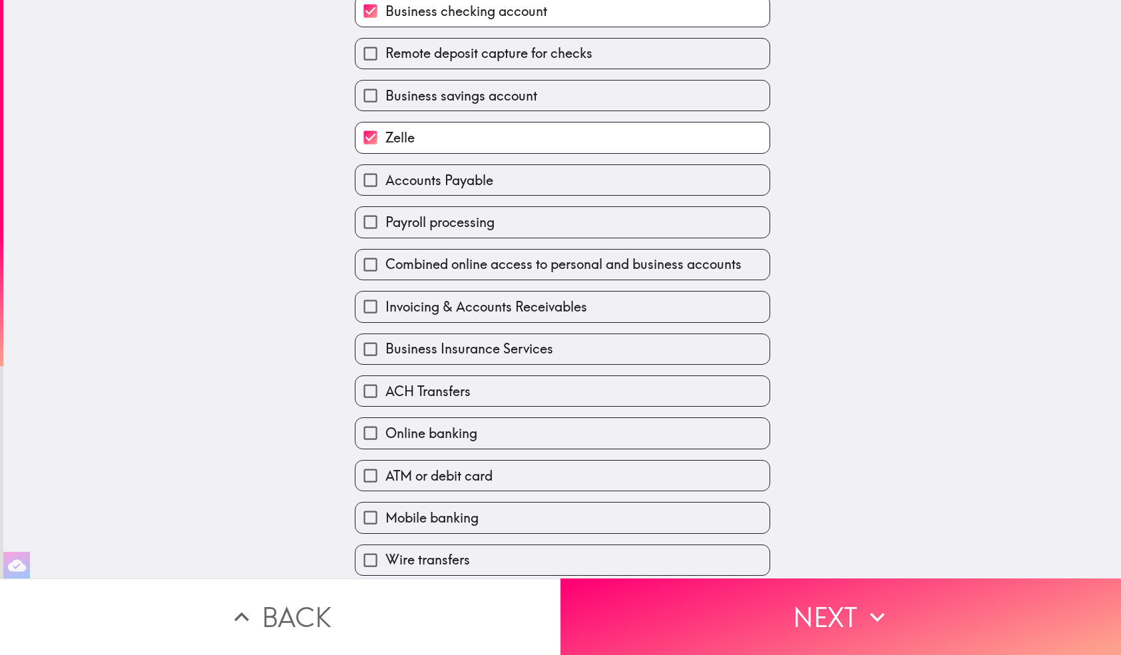
click at [370, 266] on input "Combined online access to personal and business accounts" at bounding box center [370, 265] width 30 height 30
checkbox input "true"
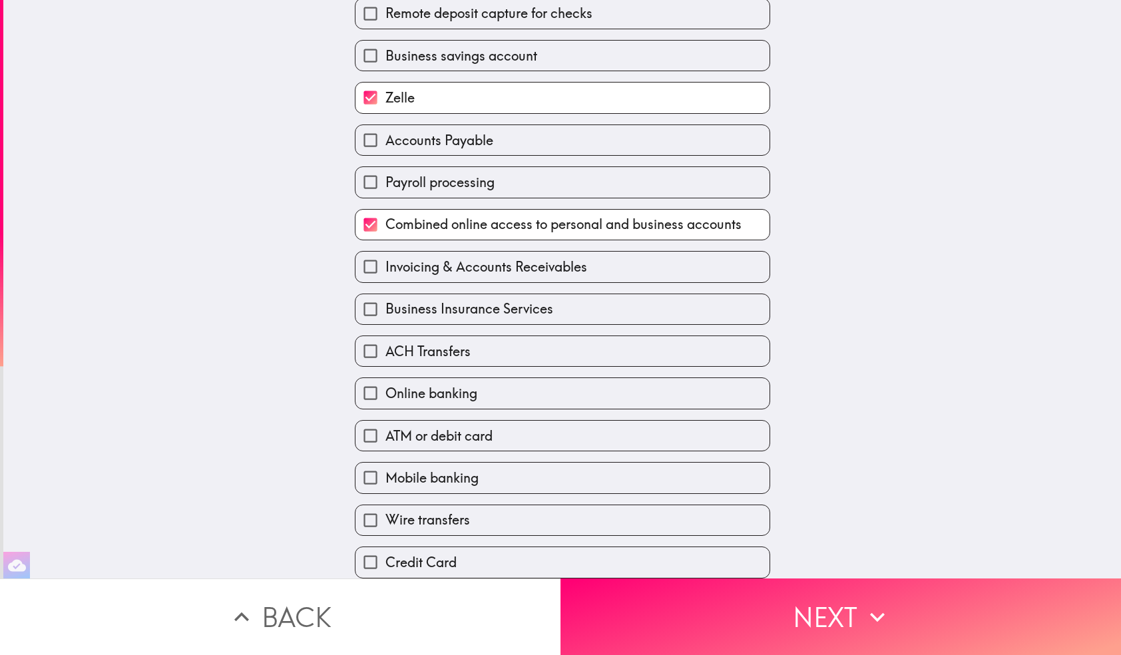
scroll to position [228, 0]
click at [371, 349] on input "ACH Transfers" at bounding box center [370, 351] width 30 height 30
checkbox input "true"
click at [374, 387] on input "Online banking" at bounding box center [370, 393] width 30 height 30
checkbox input "true"
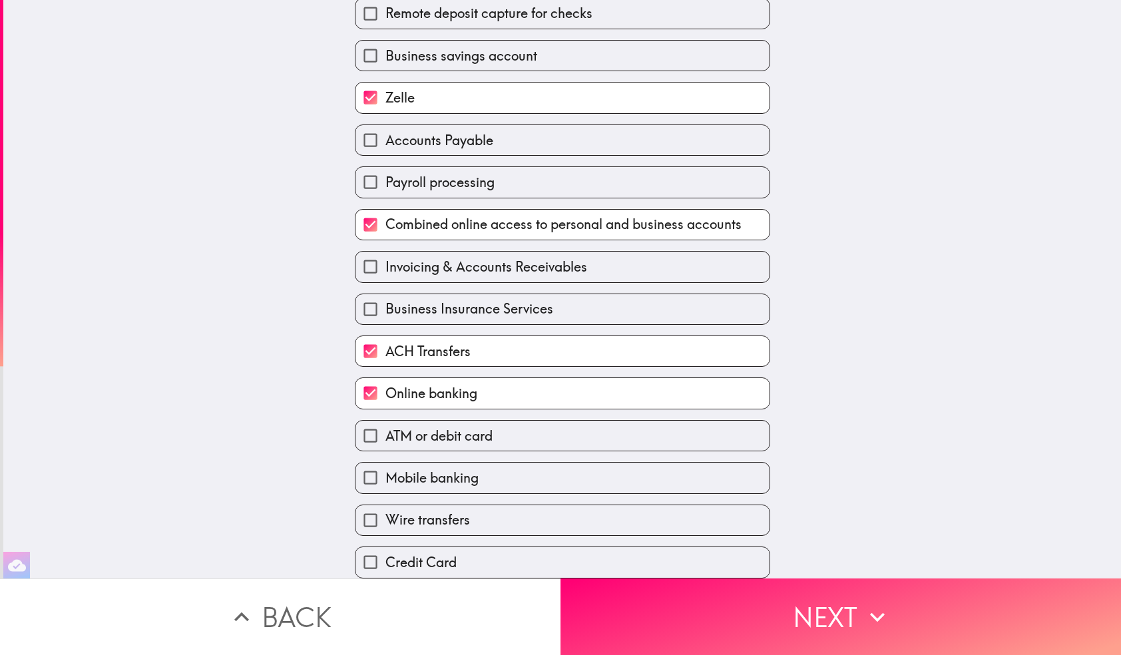
click at [370, 476] on input "Mobile banking" at bounding box center [370, 477] width 30 height 30
checkbox input "true"
click at [373, 562] on input "Credit Card" at bounding box center [370, 562] width 30 height 30
checkbox input "true"
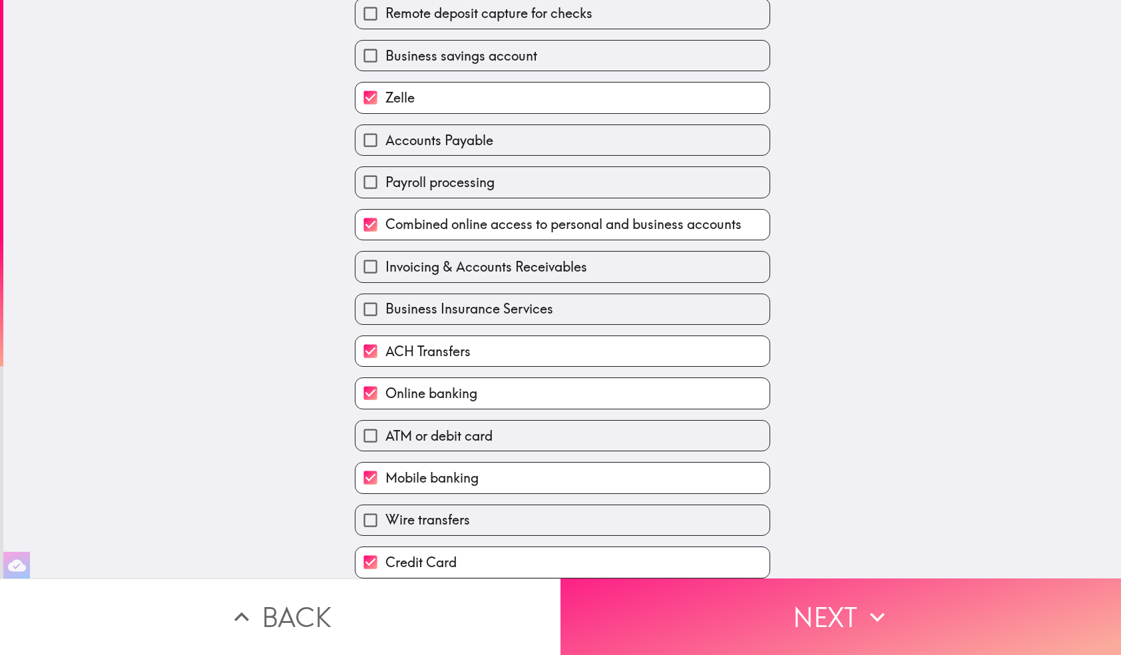
click at [751, 620] on button "Next" at bounding box center [840, 616] width 560 height 77
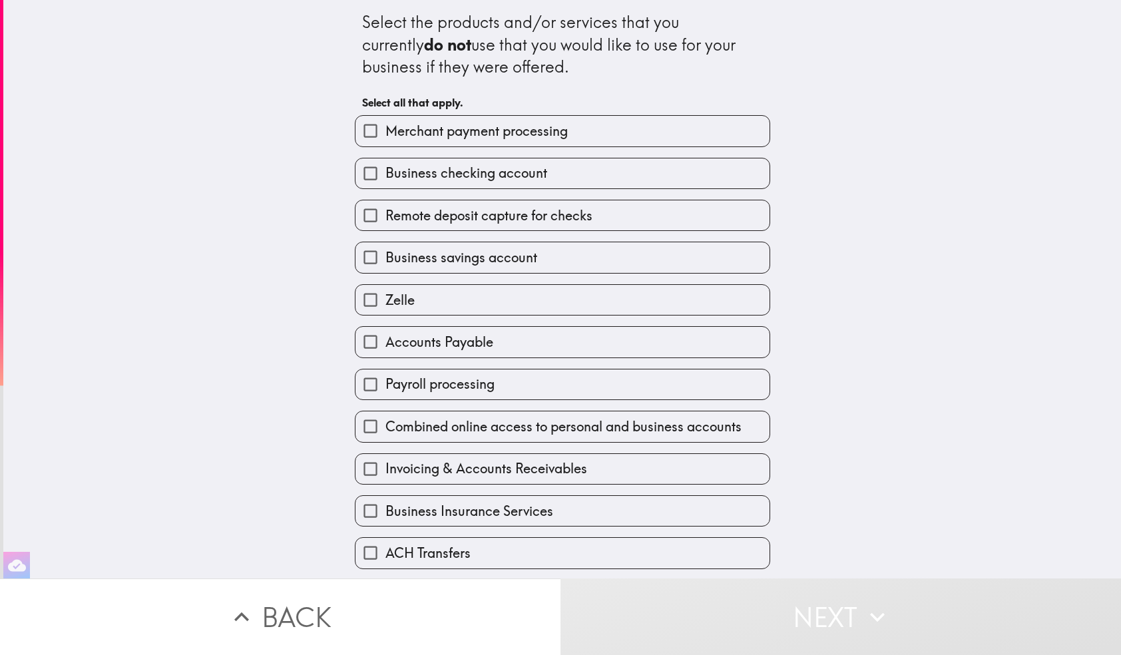
click at [371, 126] on input "Merchant payment processing" at bounding box center [370, 131] width 30 height 30
checkbox input "true"
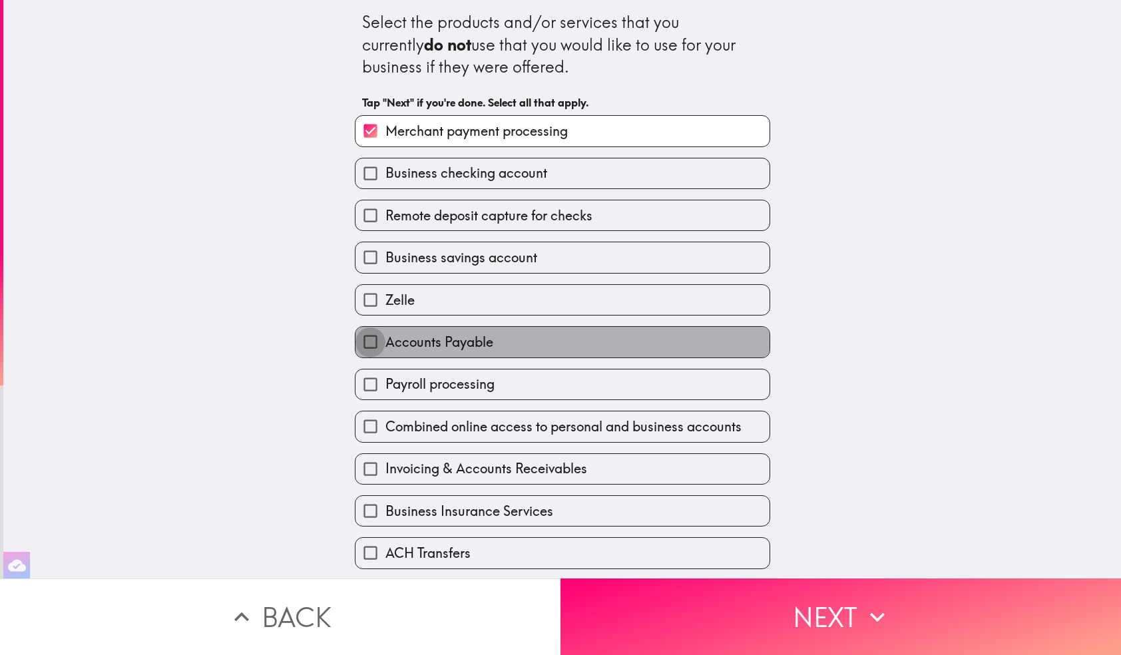
click at [374, 343] on input "Accounts Payable" at bounding box center [370, 342] width 30 height 30
checkbox input "true"
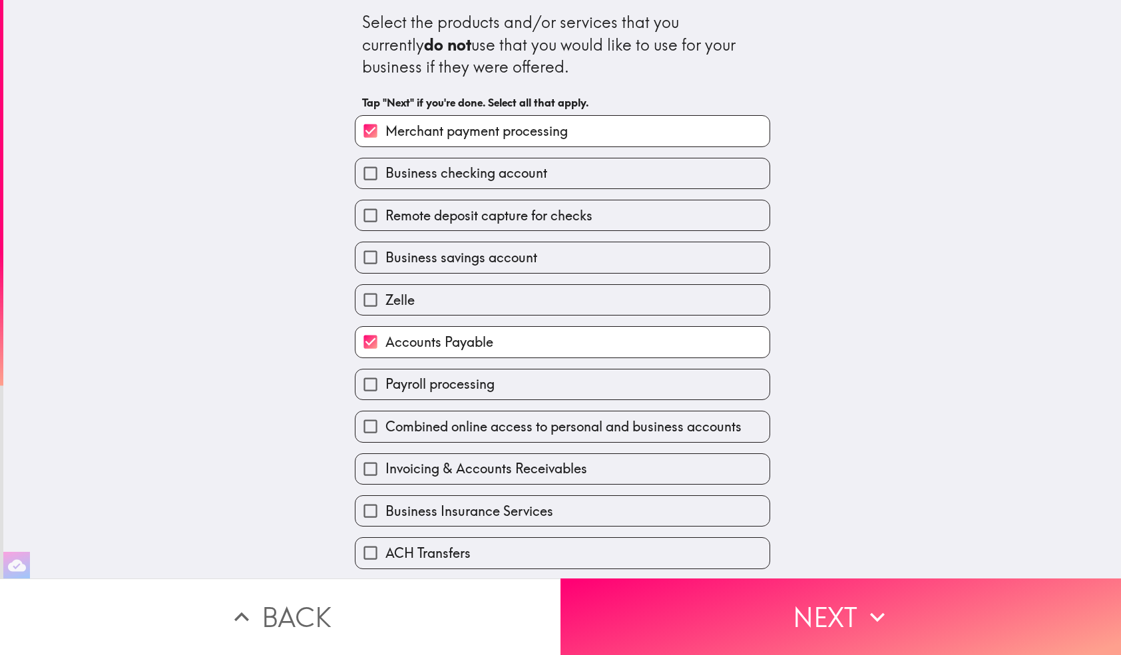
click at [373, 385] on input "Payroll processing" at bounding box center [370, 384] width 30 height 30
checkbox input "true"
click at [373, 471] on input "Invoicing & Accounts Receivables" at bounding box center [370, 469] width 30 height 30
checkbox input "true"
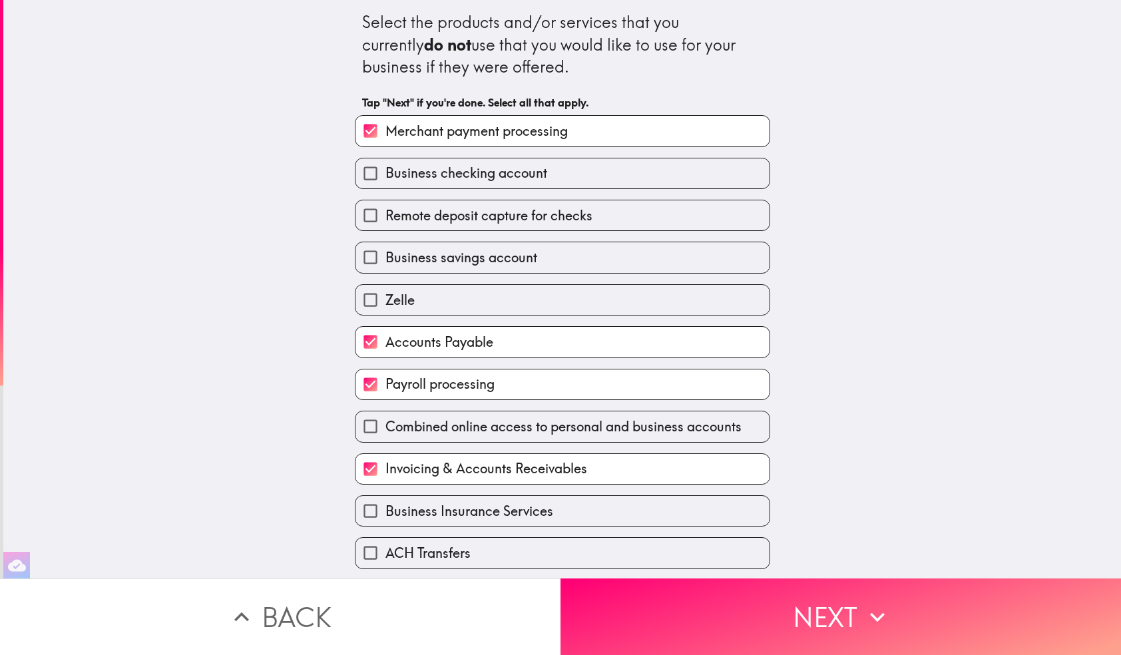
click at [369, 512] on input "Business Insurance Services" at bounding box center [370, 511] width 30 height 30
checkbox input "true"
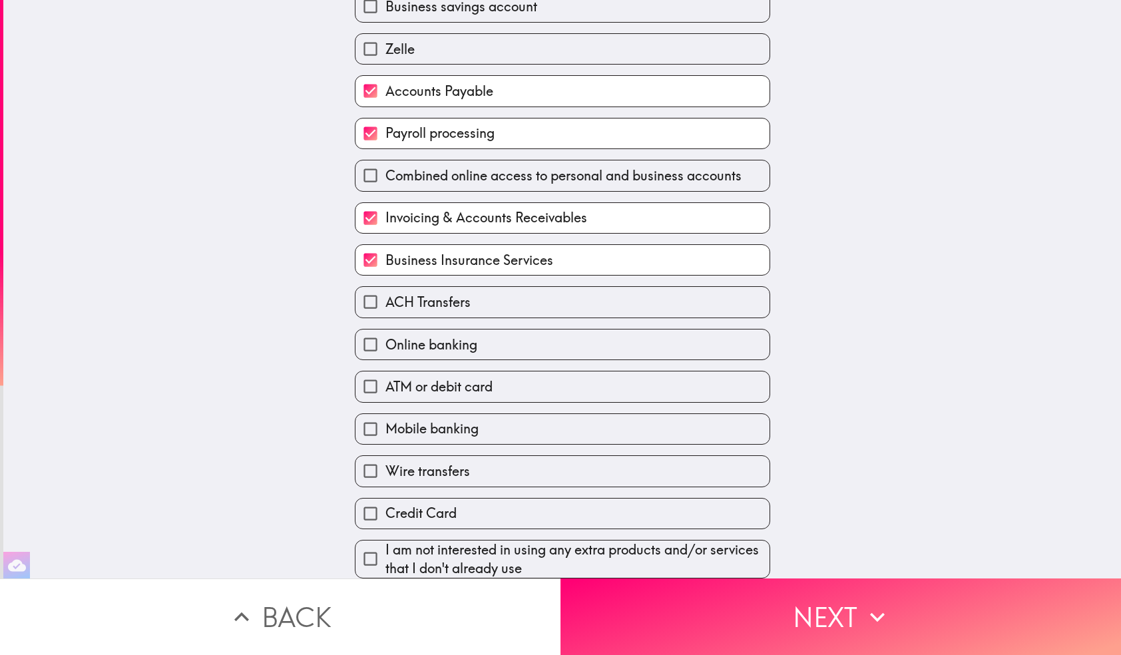
scroll to position [256, 0]
click at [372, 383] on input "ATM or debit card" at bounding box center [370, 386] width 30 height 30
checkbox input "true"
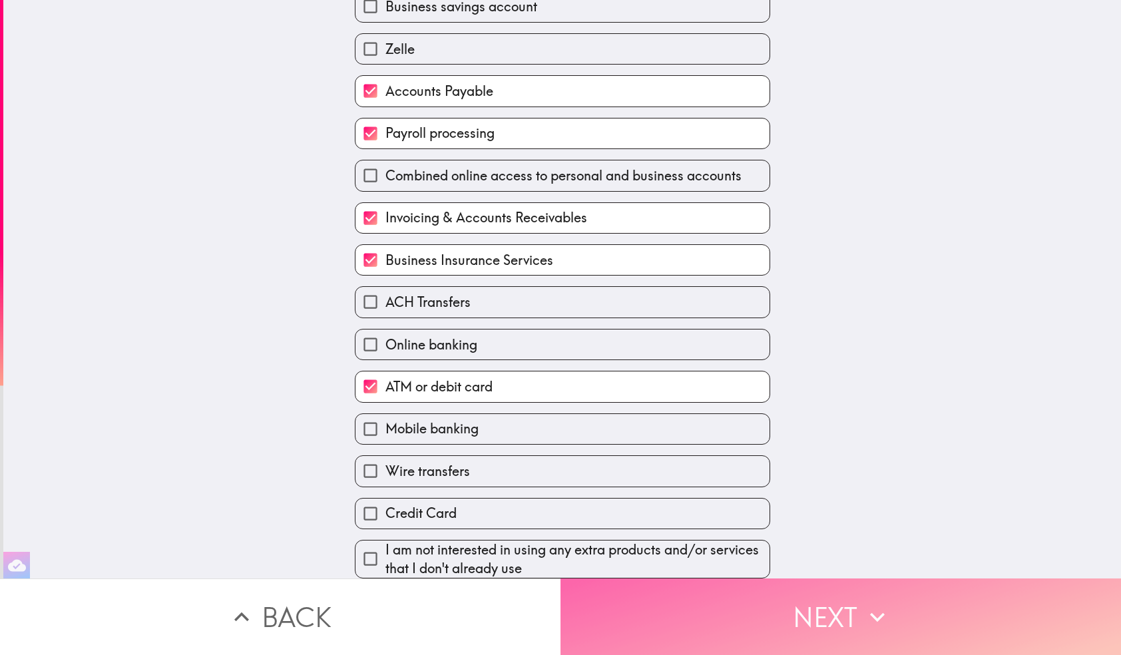
click at [802, 603] on button "Next" at bounding box center [840, 616] width 560 height 77
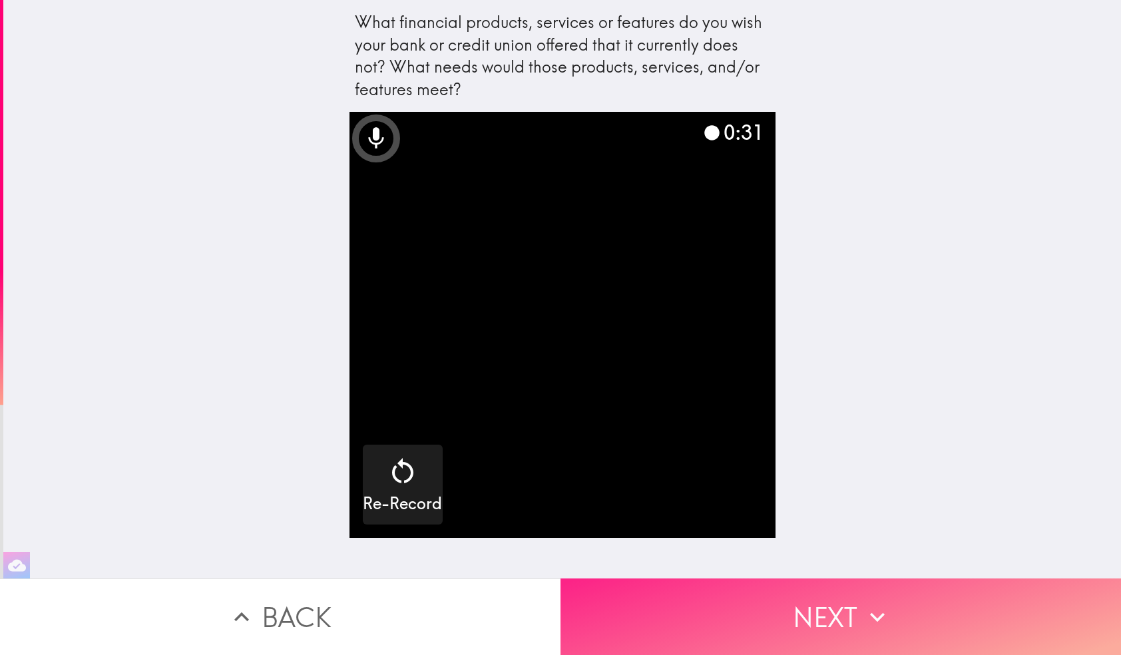
click at [820, 609] on button "Next" at bounding box center [840, 616] width 560 height 77
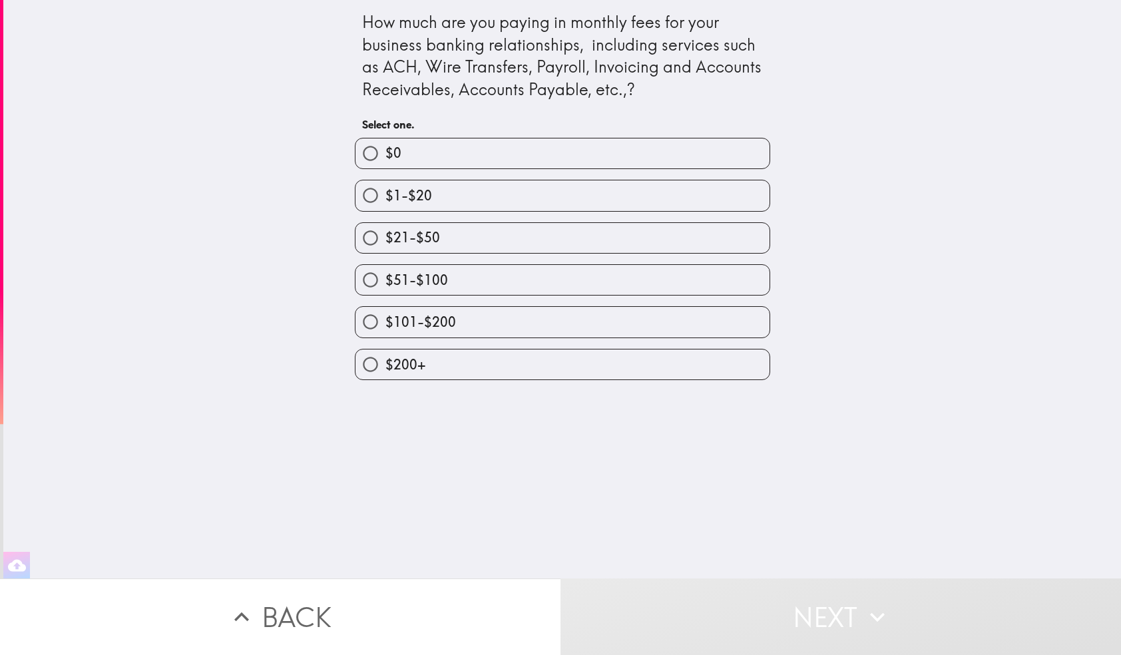
click at [370, 150] on input "$0" at bounding box center [370, 153] width 30 height 30
radio input "true"
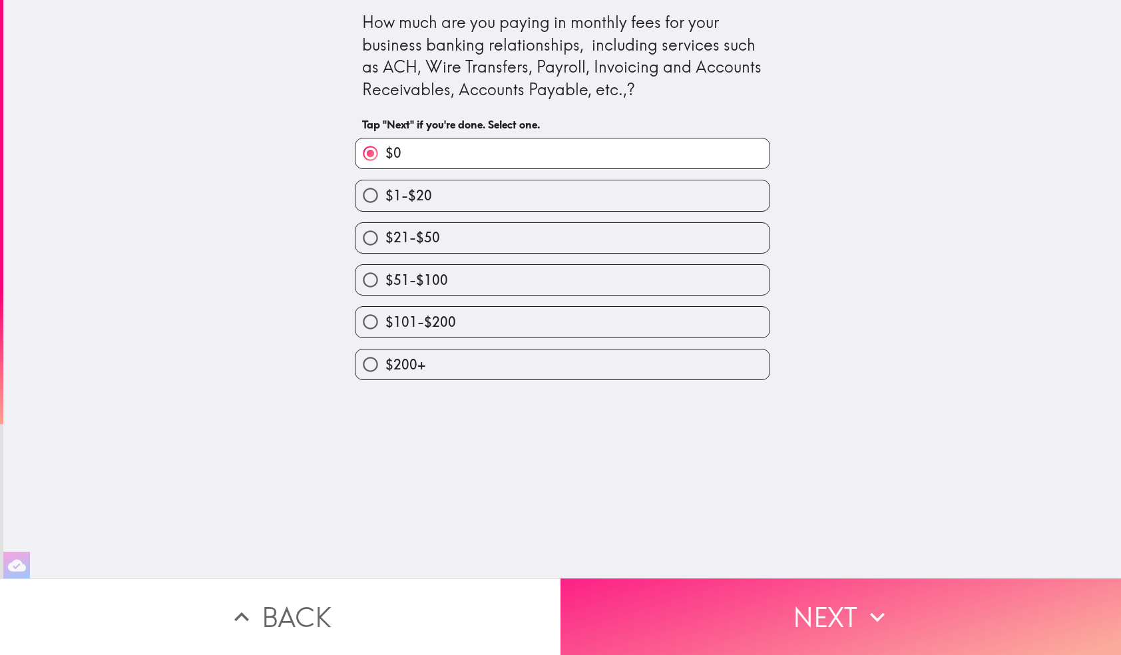
click at [820, 614] on button "Next" at bounding box center [840, 616] width 560 height 77
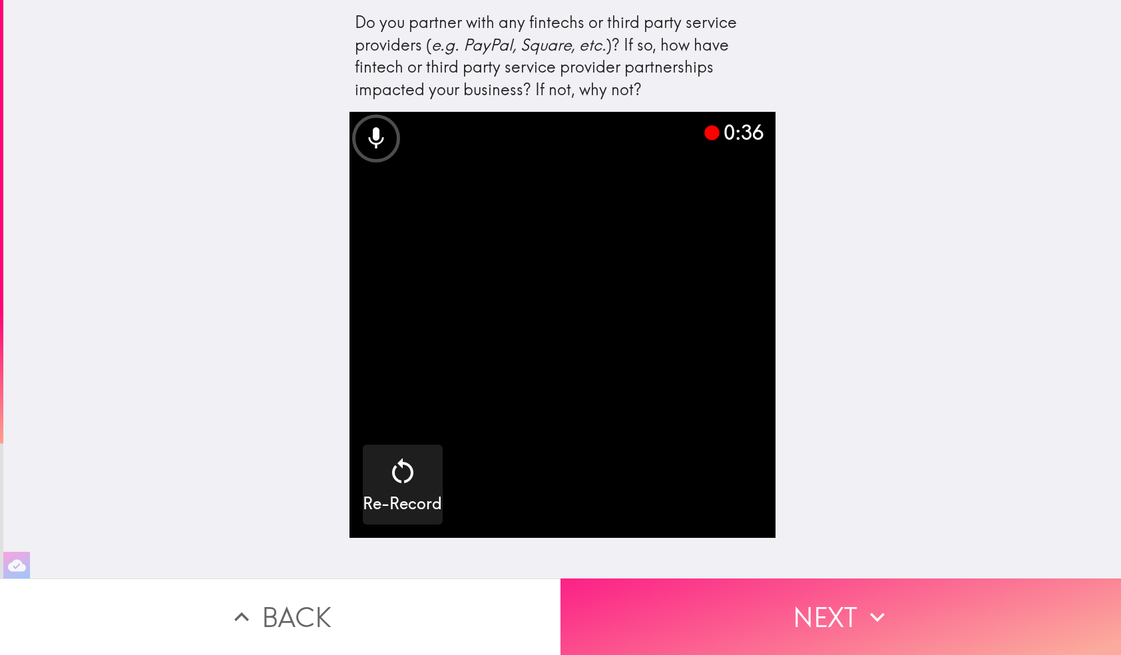
click at [820, 618] on button "Next" at bounding box center [840, 616] width 560 height 77
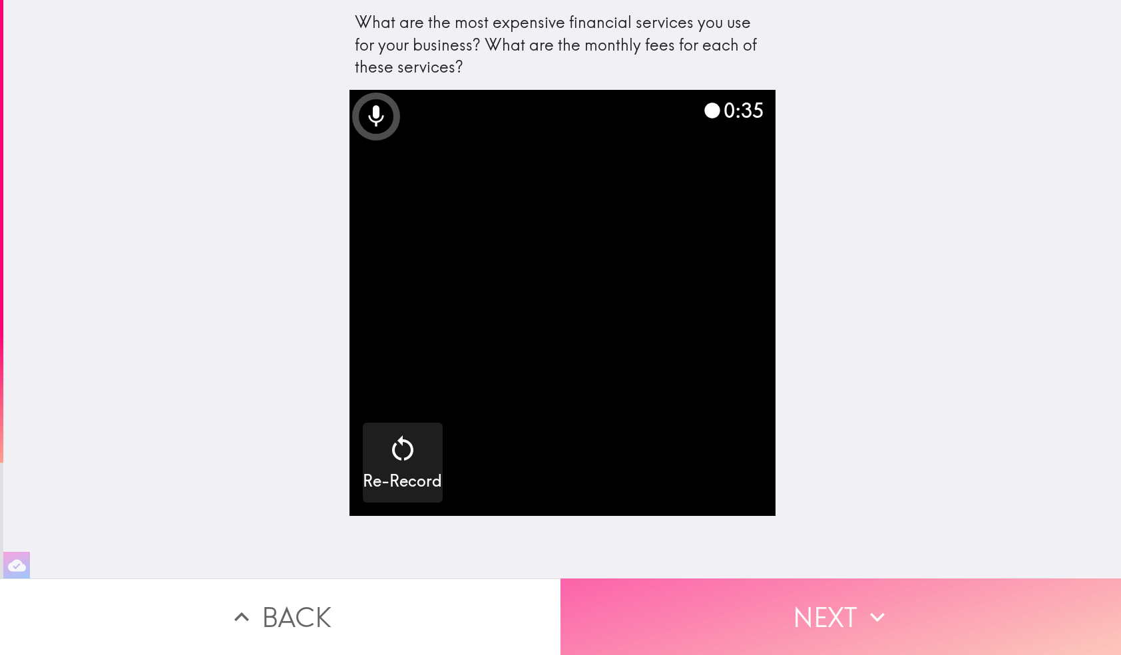
click at [824, 622] on button "Next" at bounding box center [840, 616] width 560 height 77
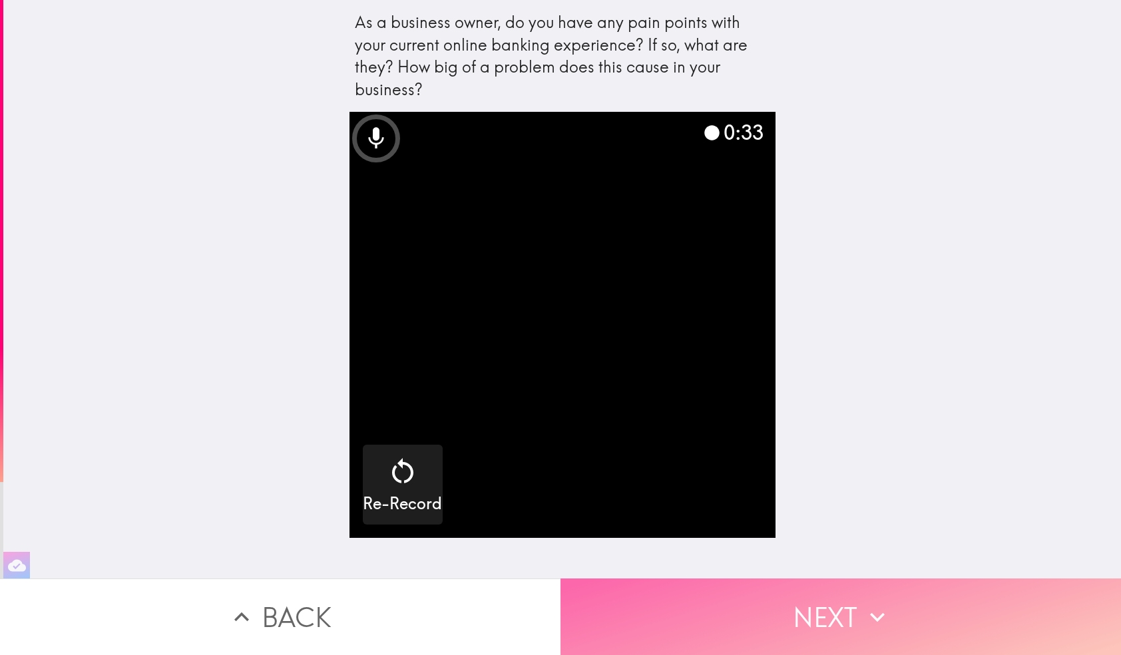
click at [794, 626] on button "Next" at bounding box center [840, 616] width 560 height 77
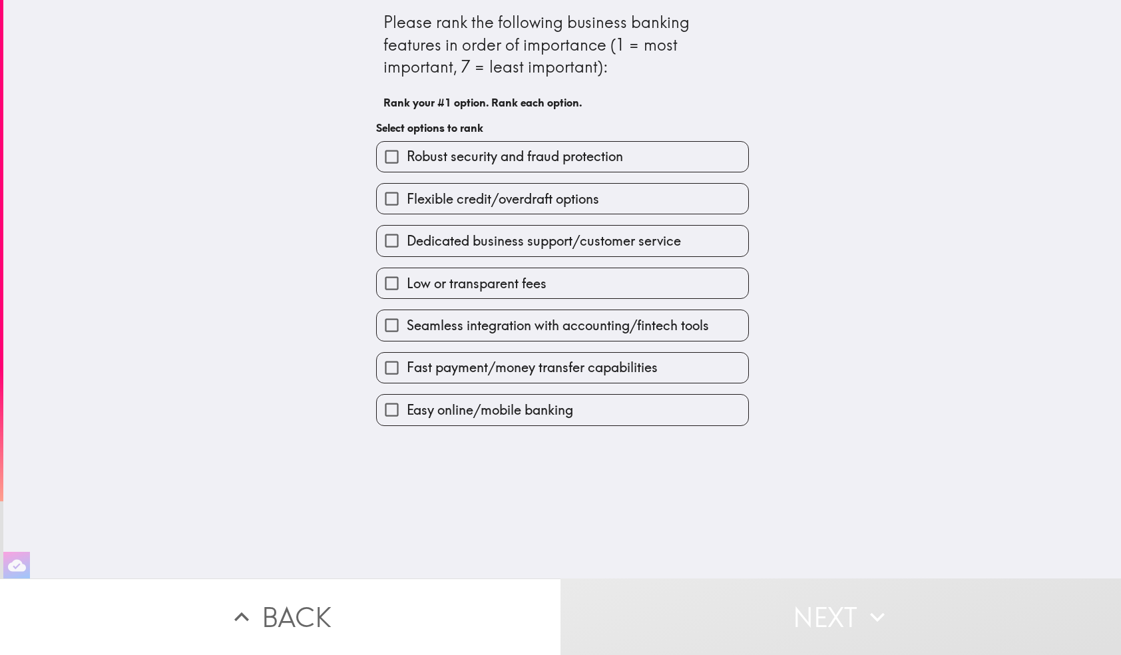
click at [391, 411] on input "Easy online/mobile banking" at bounding box center [392, 410] width 30 height 30
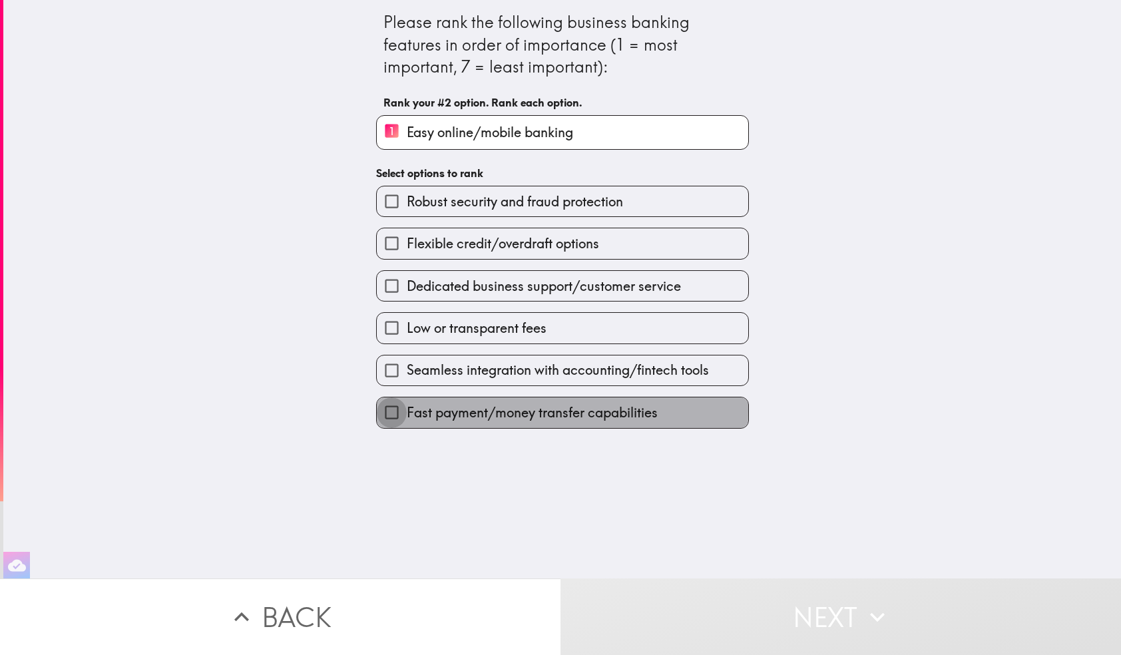
click at [391, 411] on input "Fast payment/money transfer capabilities" at bounding box center [392, 412] width 30 height 30
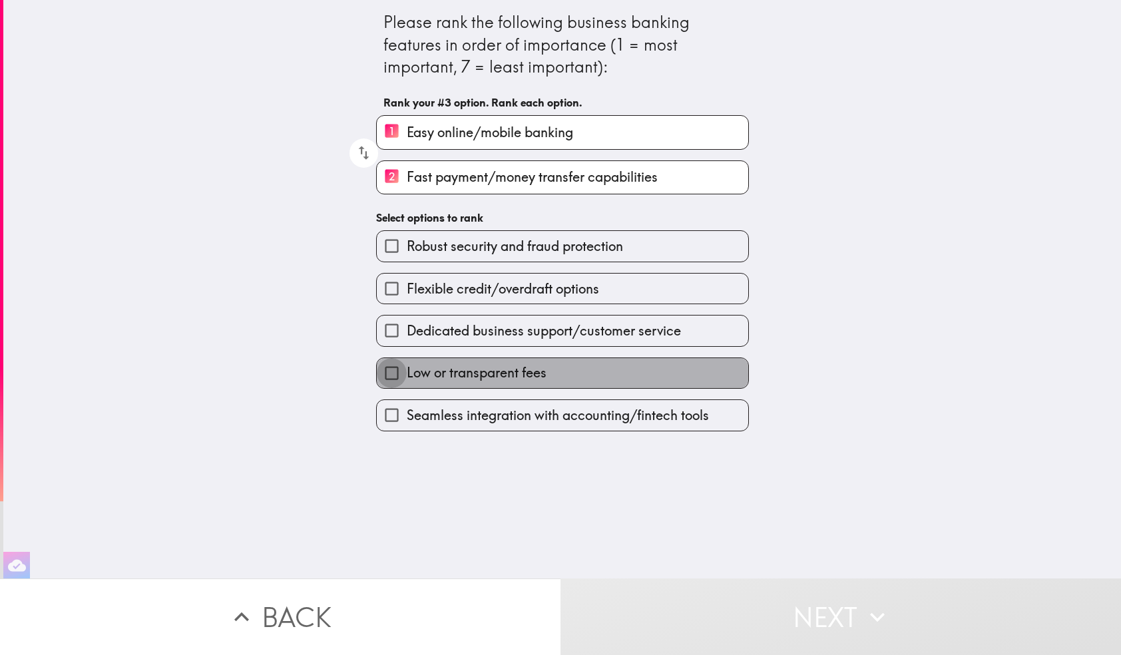
click at [393, 375] on input "Low or transparent fees" at bounding box center [392, 373] width 30 height 30
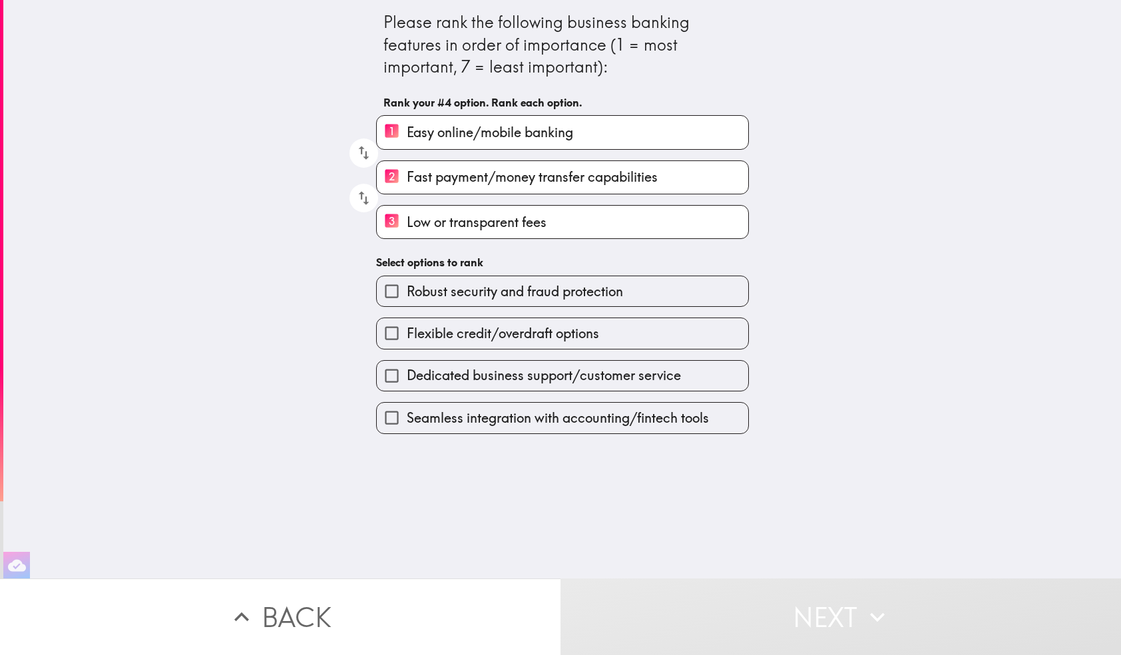
click at [394, 375] on input "Dedicated business support/customer service" at bounding box center [392, 376] width 30 height 30
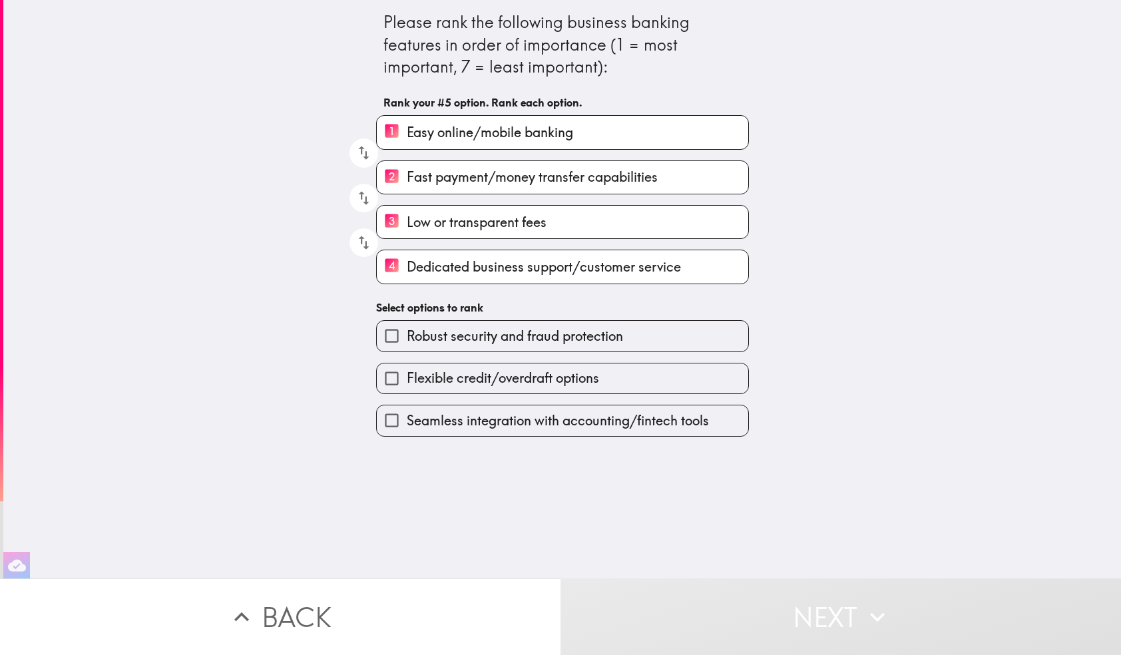
click at [393, 335] on input "Robust security and fraud protection" at bounding box center [392, 336] width 30 height 30
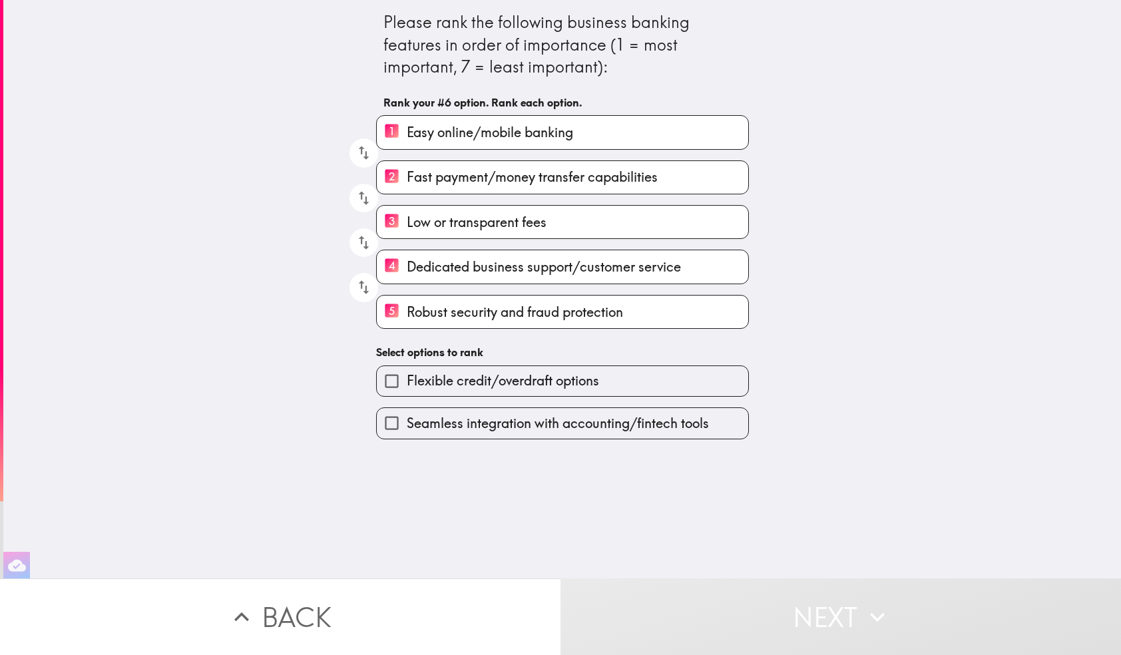
click at [391, 381] on input "Flexible credit/overdraft options" at bounding box center [392, 381] width 30 height 30
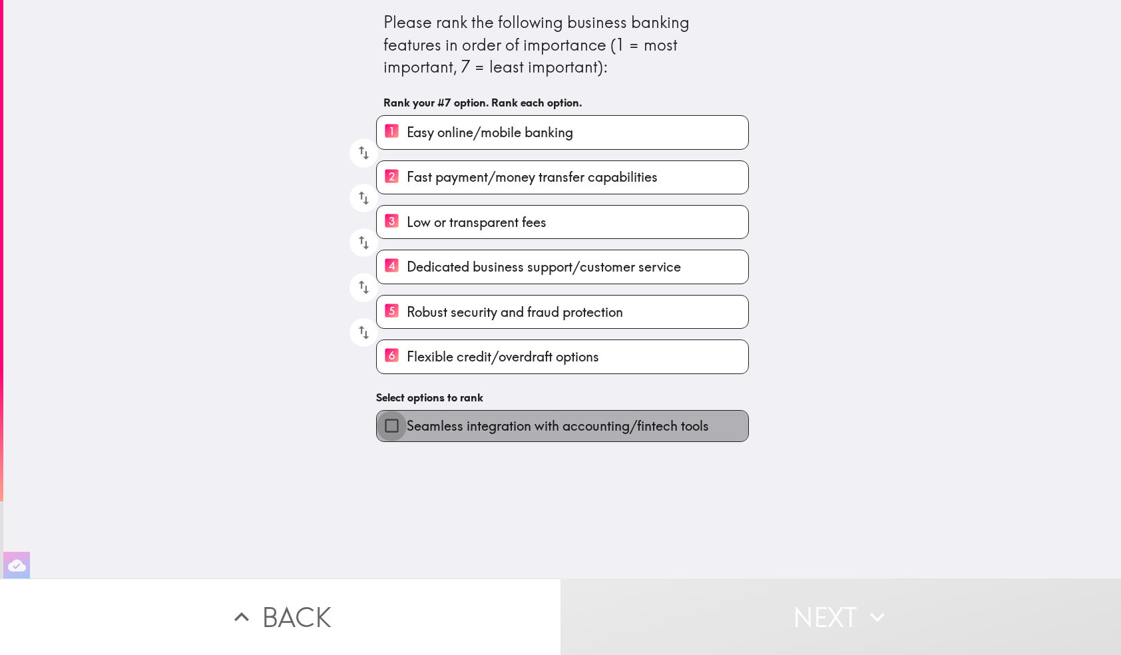
click at [389, 427] on input "Seamless integration with accounting/fintech tools" at bounding box center [392, 426] width 30 height 30
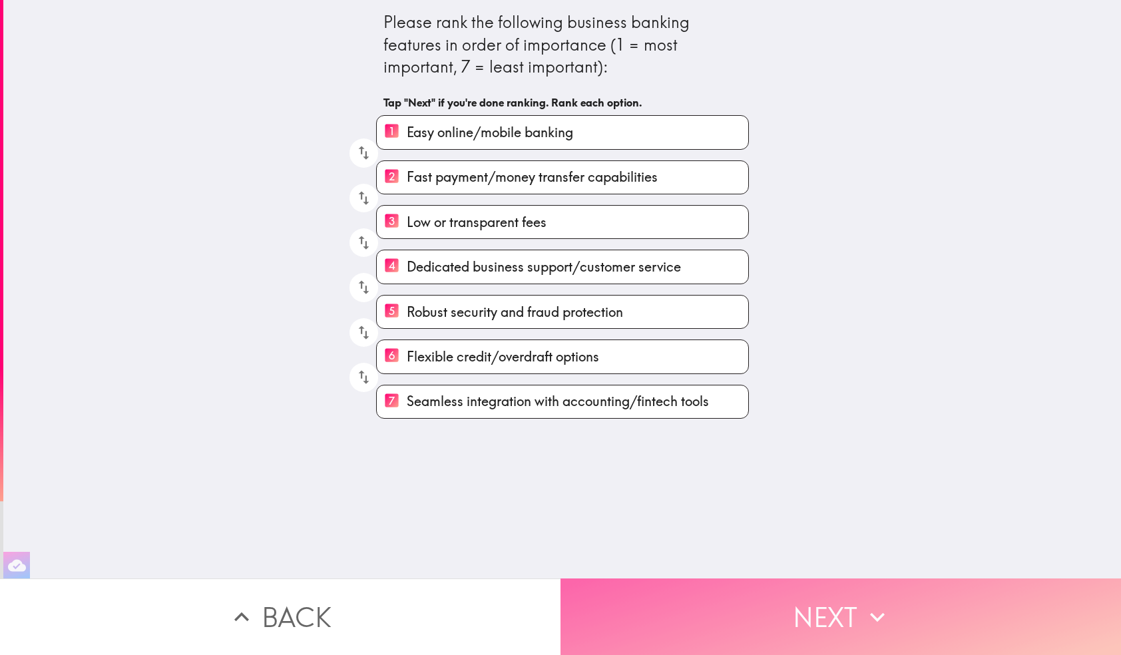
click at [784, 606] on button "Next" at bounding box center [840, 616] width 560 height 77
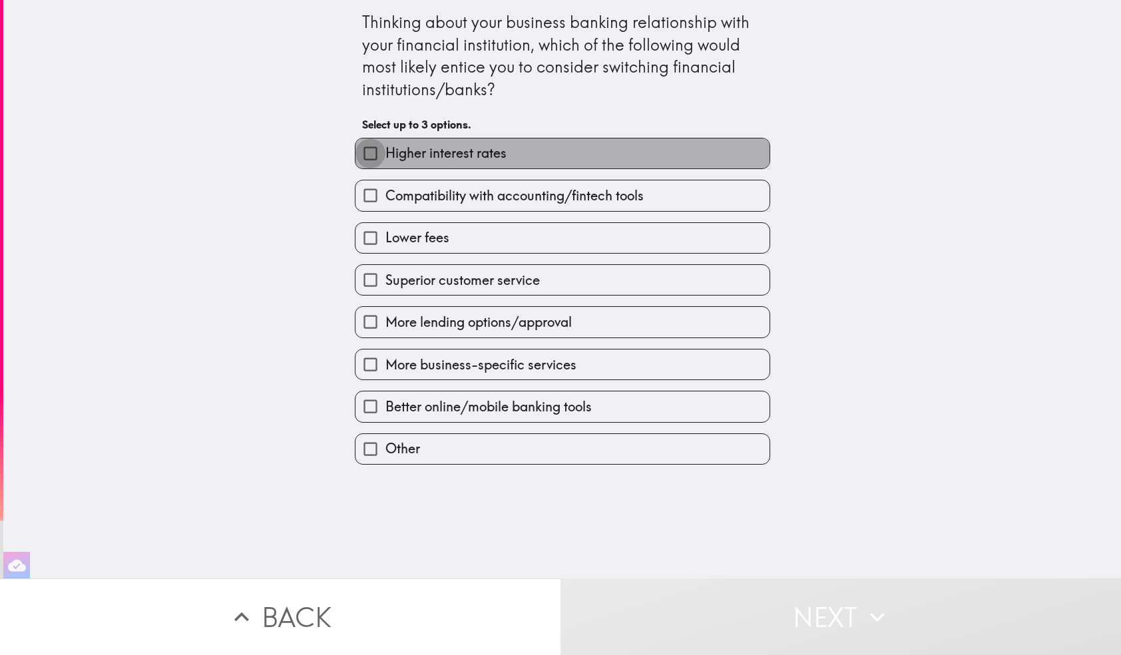
click at [372, 152] on input "Higher interest rates" at bounding box center [370, 153] width 30 height 30
checkbox input "true"
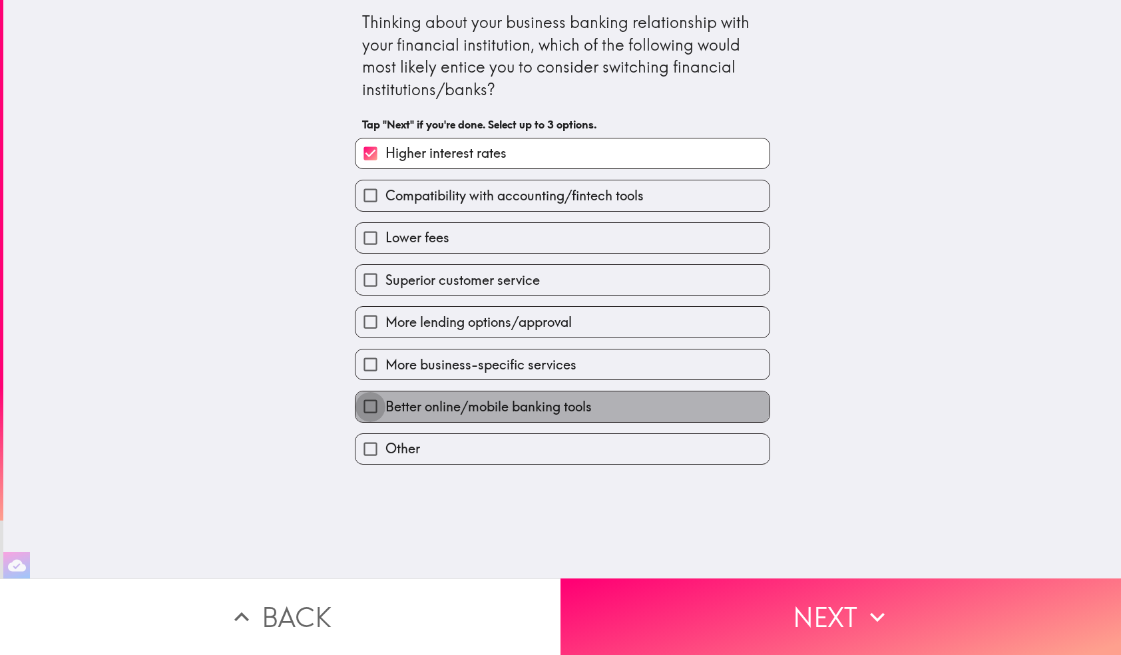
click at [372, 409] on input "Better online/mobile banking tools" at bounding box center [370, 406] width 30 height 30
checkbox input "true"
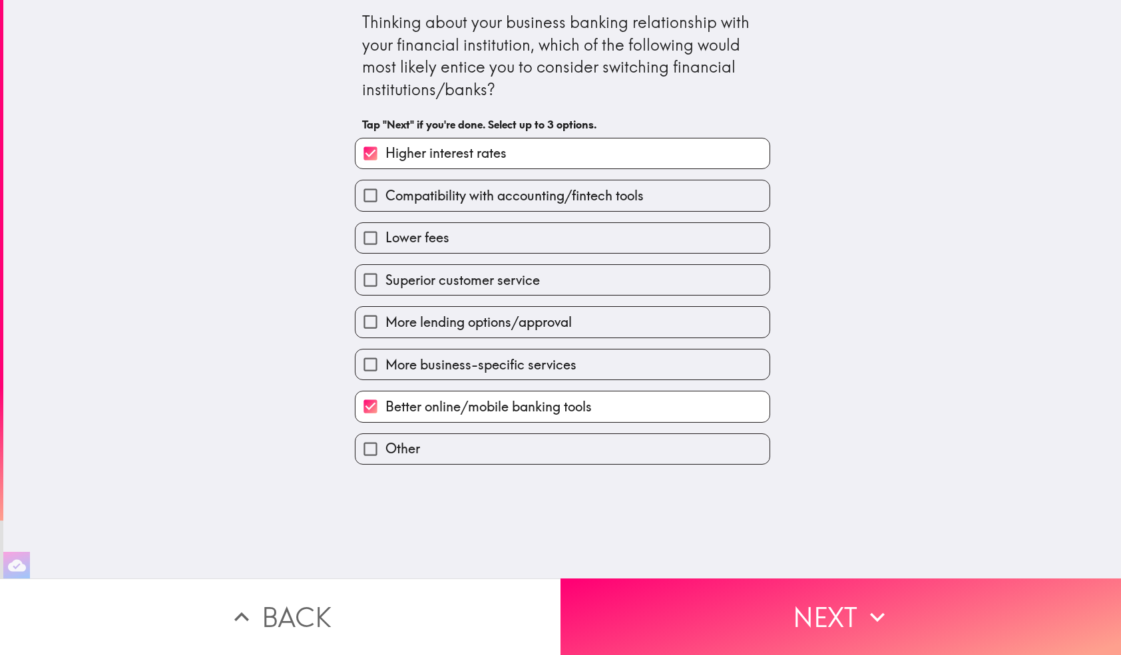
click at [373, 279] on input "Superior customer service" at bounding box center [370, 280] width 30 height 30
checkbox input "true"
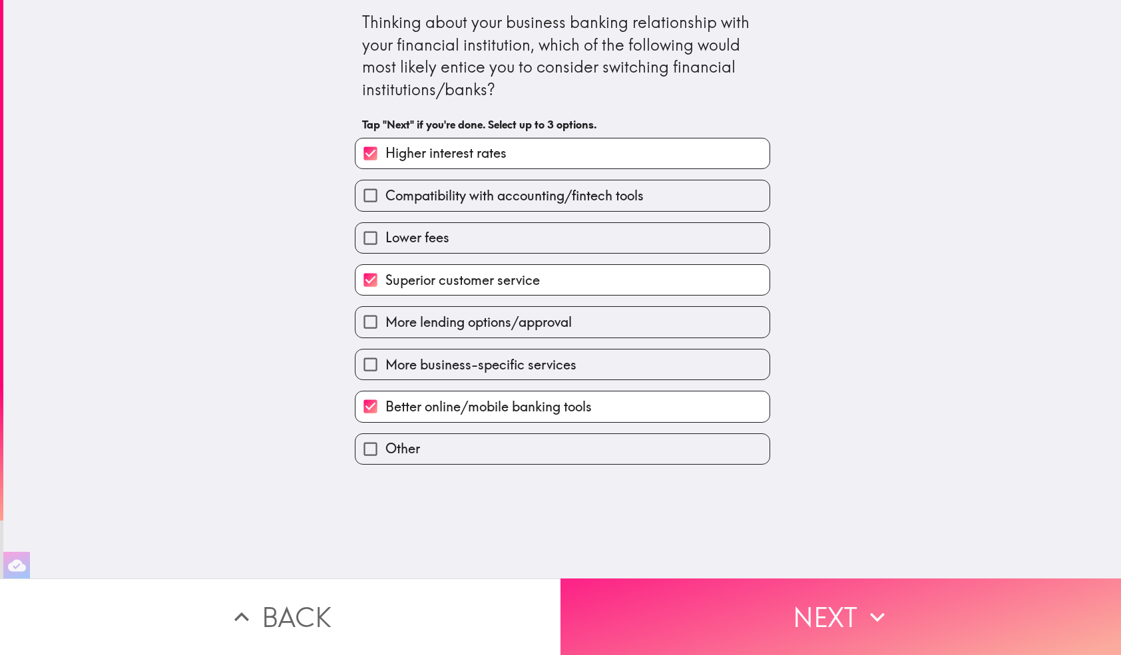
click at [798, 620] on button "Next" at bounding box center [840, 616] width 560 height 77
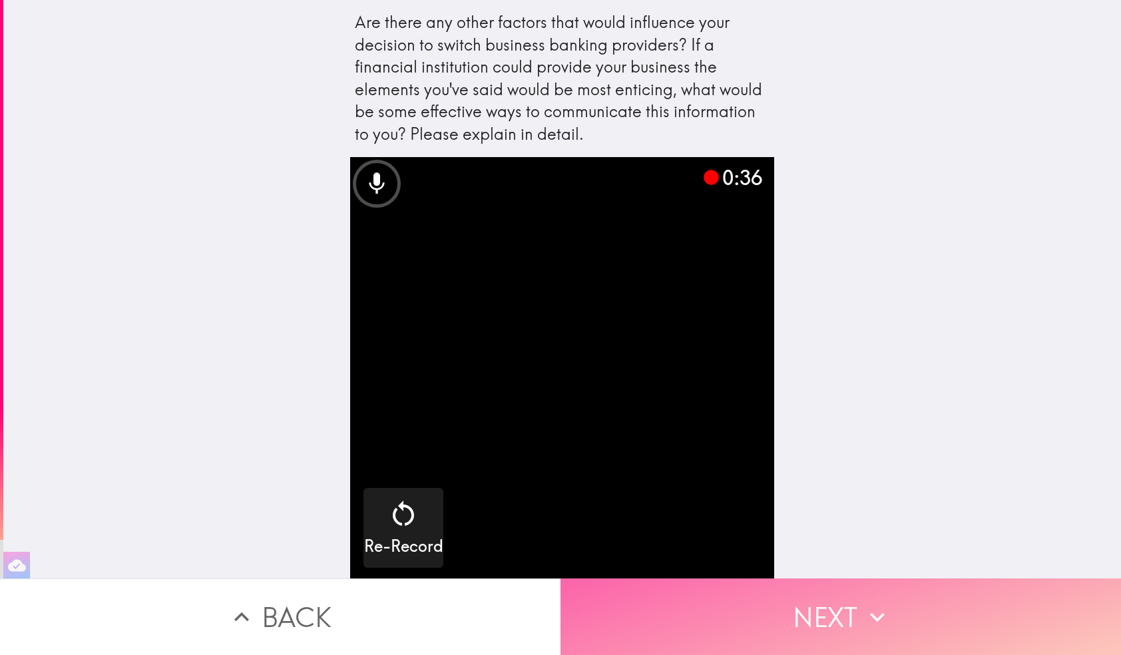
click at [792, 611] on button "Next" at bounding box center [840, 616] width 560 height 77
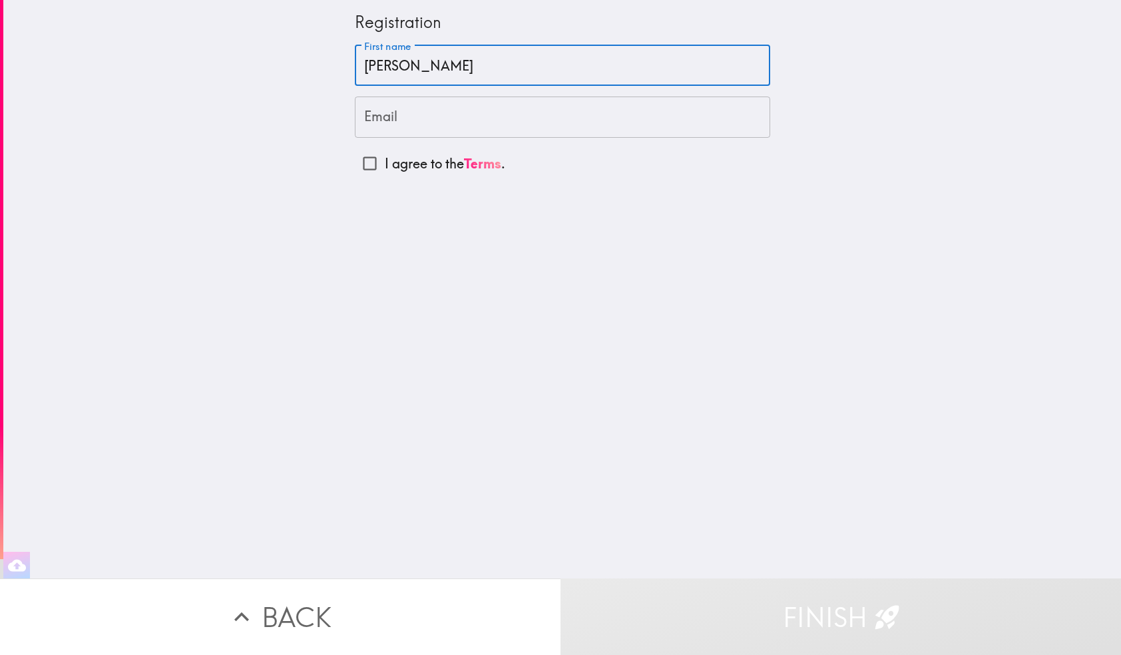
type input "[PERSON_NAME]"
click at [552, 228] on div "Registration First name [PERSON_NAME] First name Email Email I agree to the Ter…" at bounding box center [561, 289] width 1117 height 578
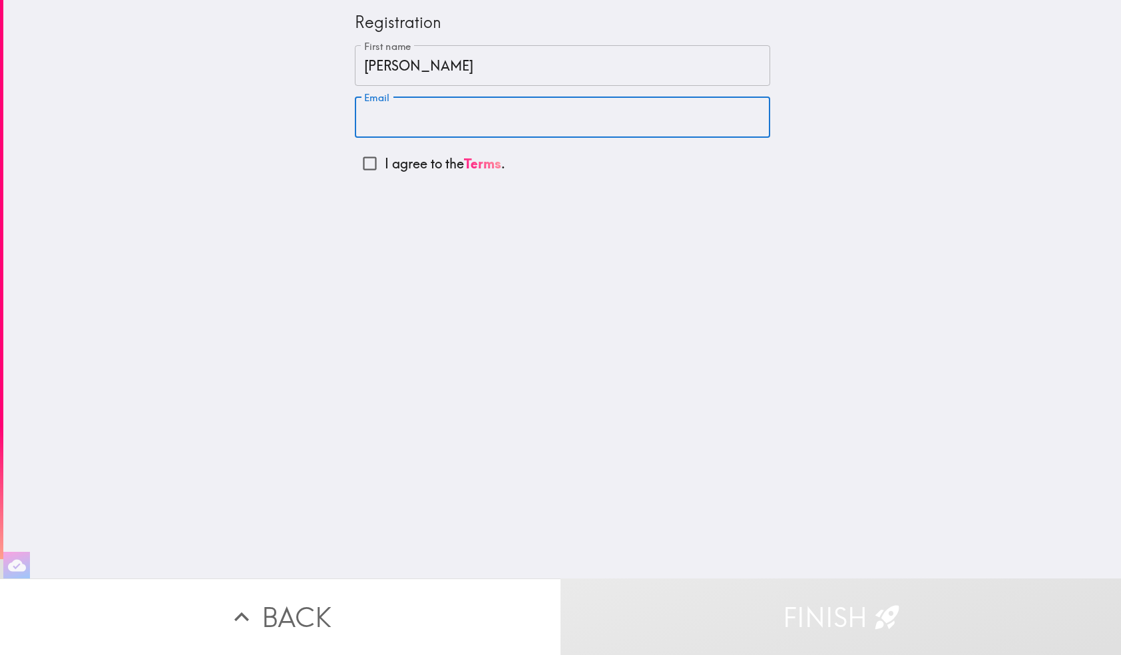
type input "[EMAIL_ADDRESS][DOMAIN_NAME]"
click at [373, 165] on input "I agree to the Terms ." at bounding box center [370, 163] width 30 height 30
checkbox input "true"
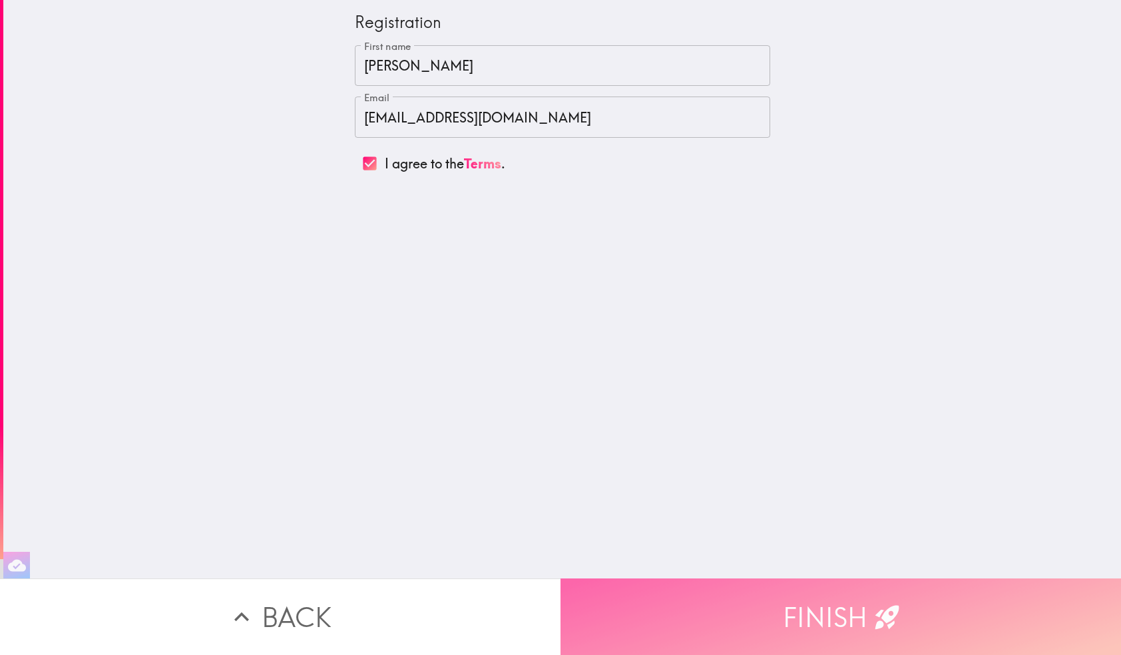
click at [773, 608] on button "Finish" at bounding box center [840, 616] width 560 height 77
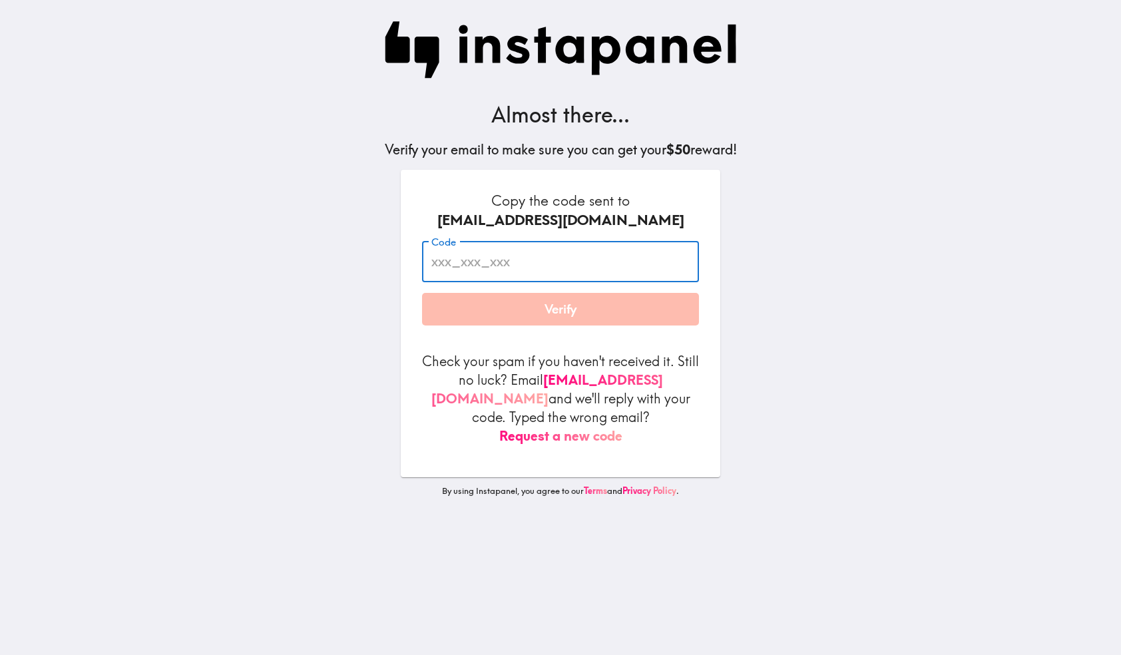
click at [466, 268] on input "Code" at bounding box center [560, 261] width 277 height 41
type input "uhM5FGkGm"
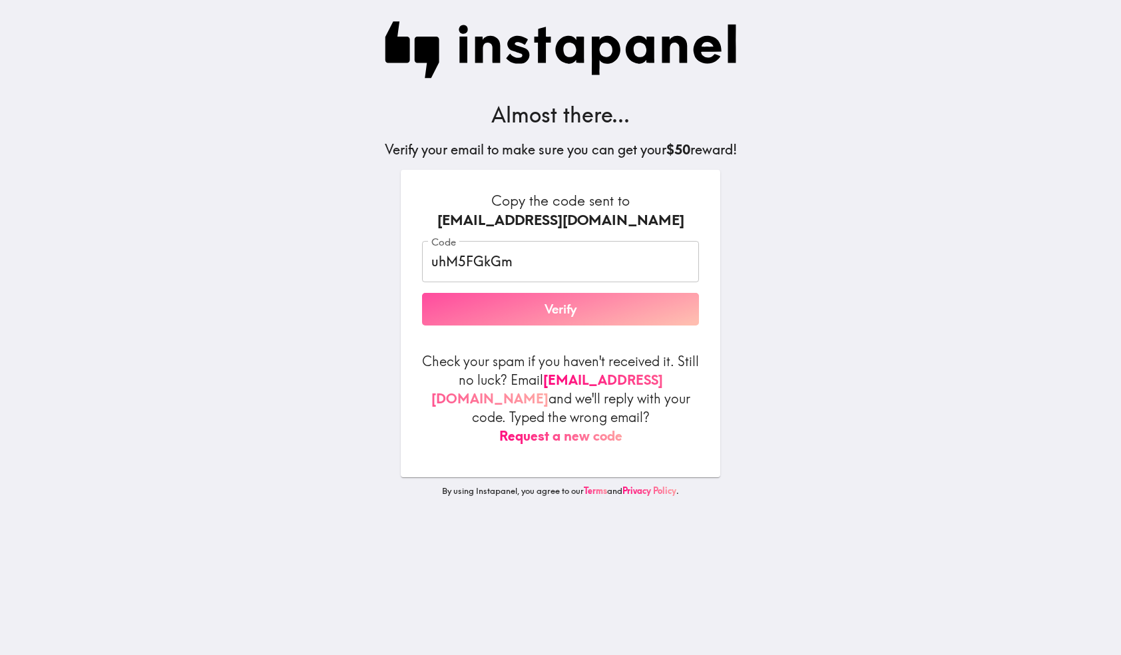
click at [550, 315] on button "Verify" at bounding box center [560, 309] width 277 height 33
